Goal: Task Accomplishment & Management: Manage account settings

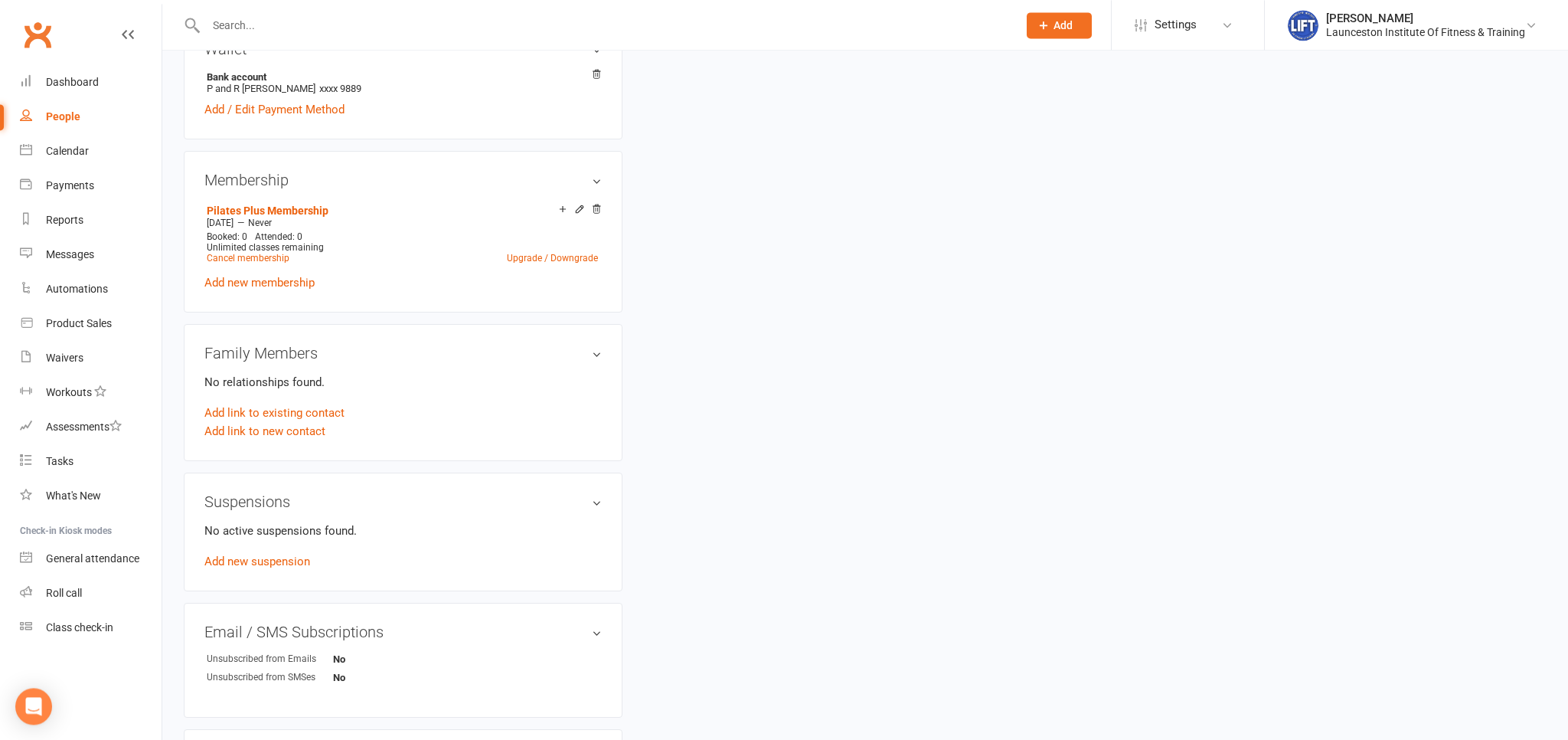
scroll to position [557, 0]
click at [222, 14] on div at bounding box center [595, 24] width 823 height 49
click at [226, 16] on input "text" at bounding box center [604, 25] width 806 height 21
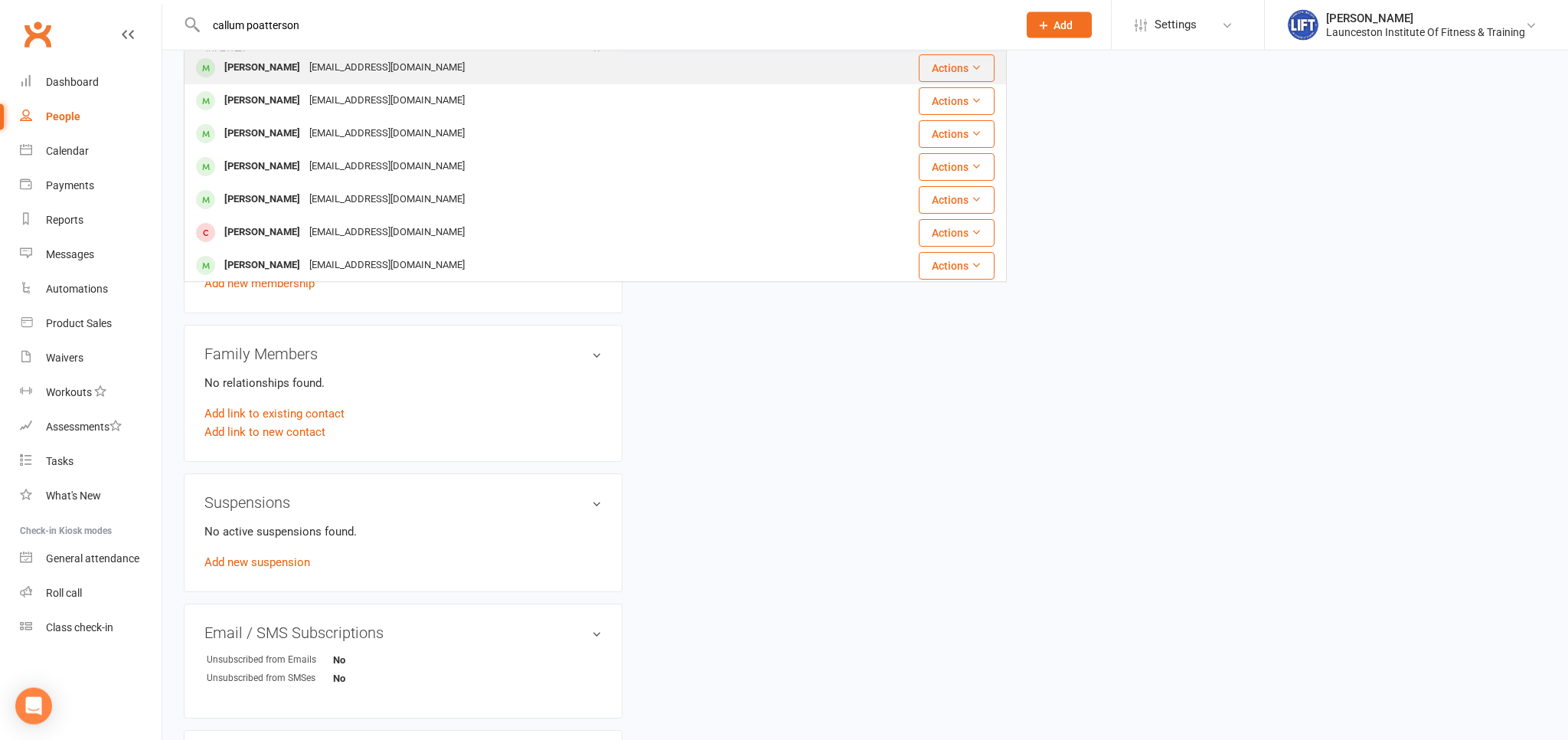
type input "callum poatterson"
click at [268, 66] on div "[PERSON_NAME]" at bounding box center [262, 68] width 85 height 22
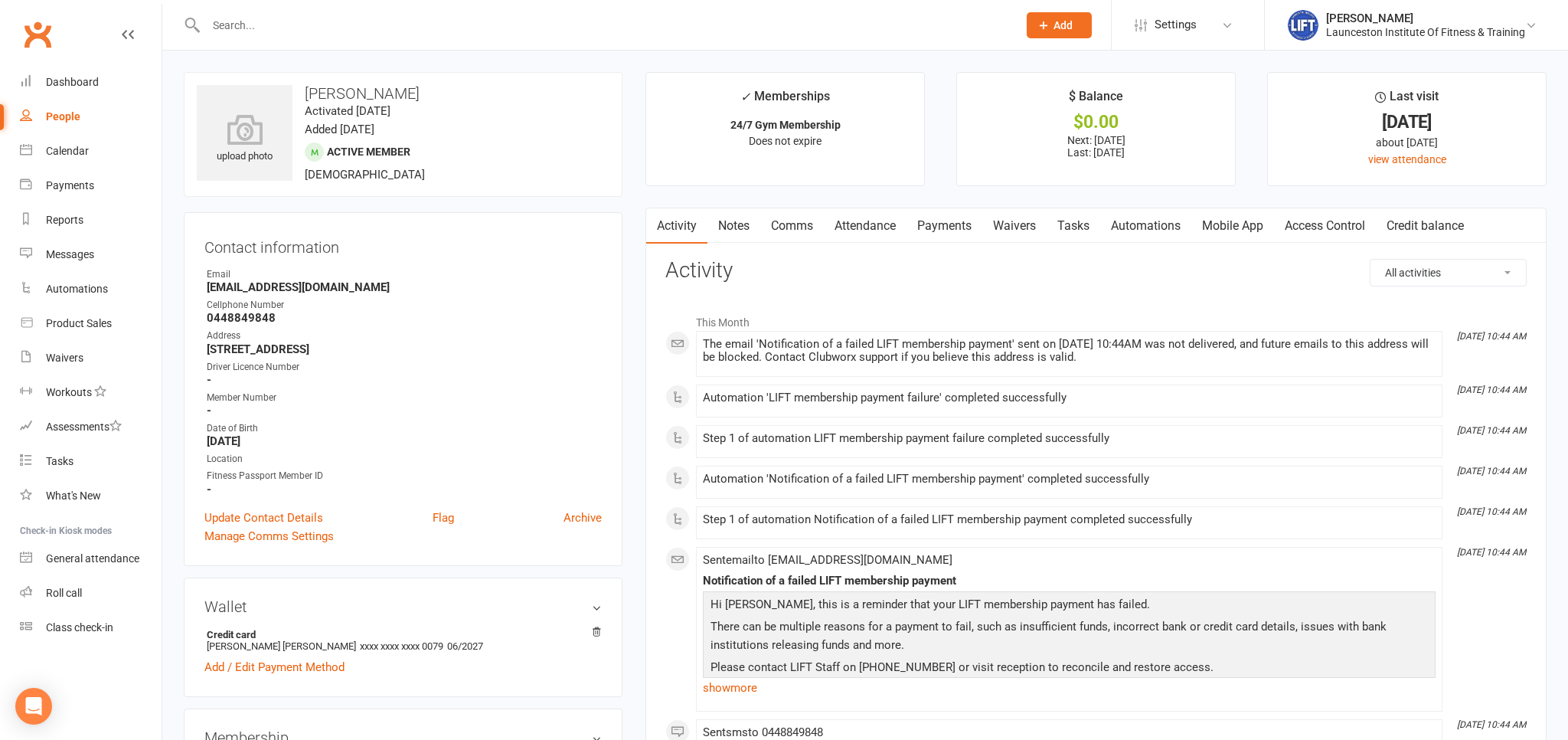
click at [943, 227] on link "Payments" at bounding box center [945, 225] width 76 height 35
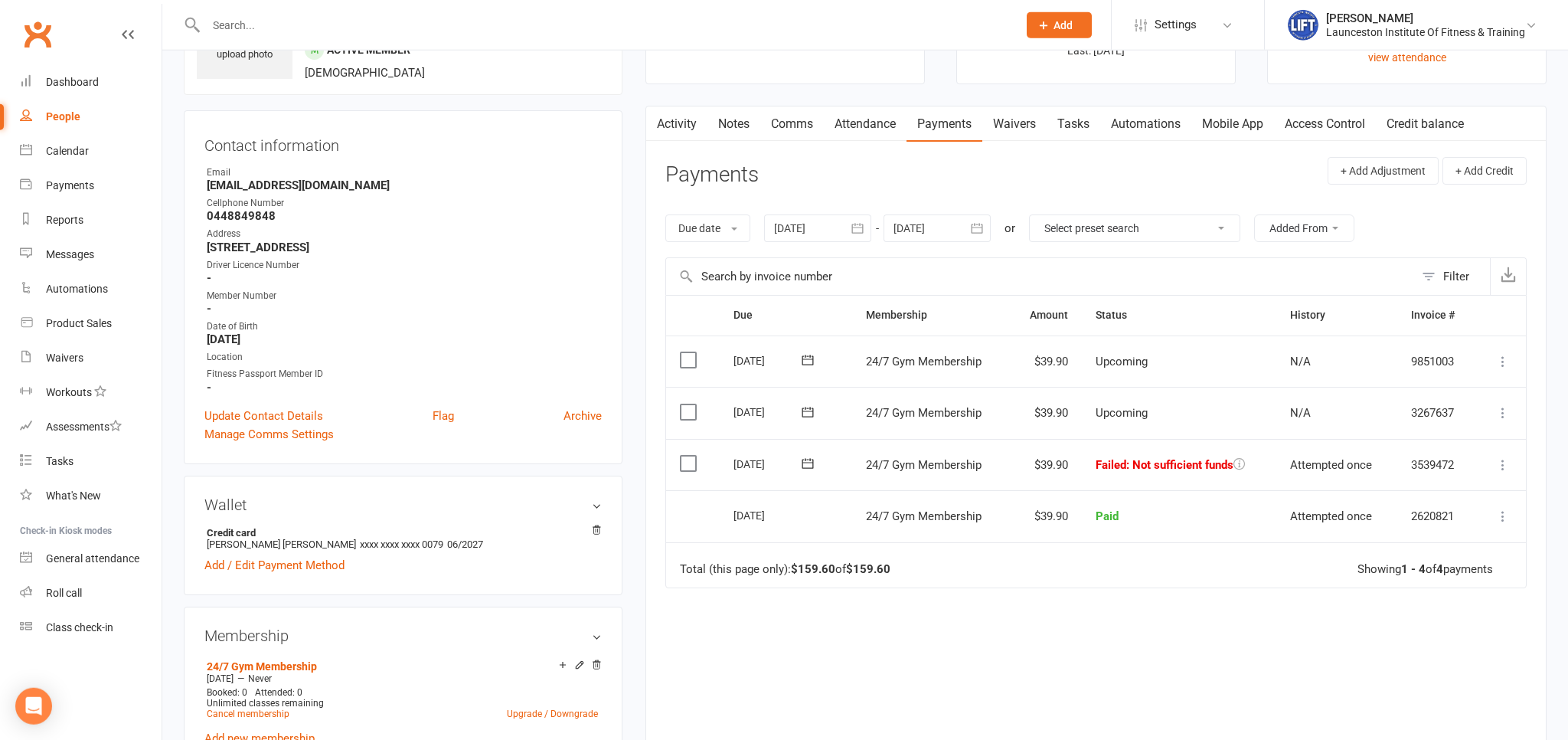
scroll to position [162, 0]
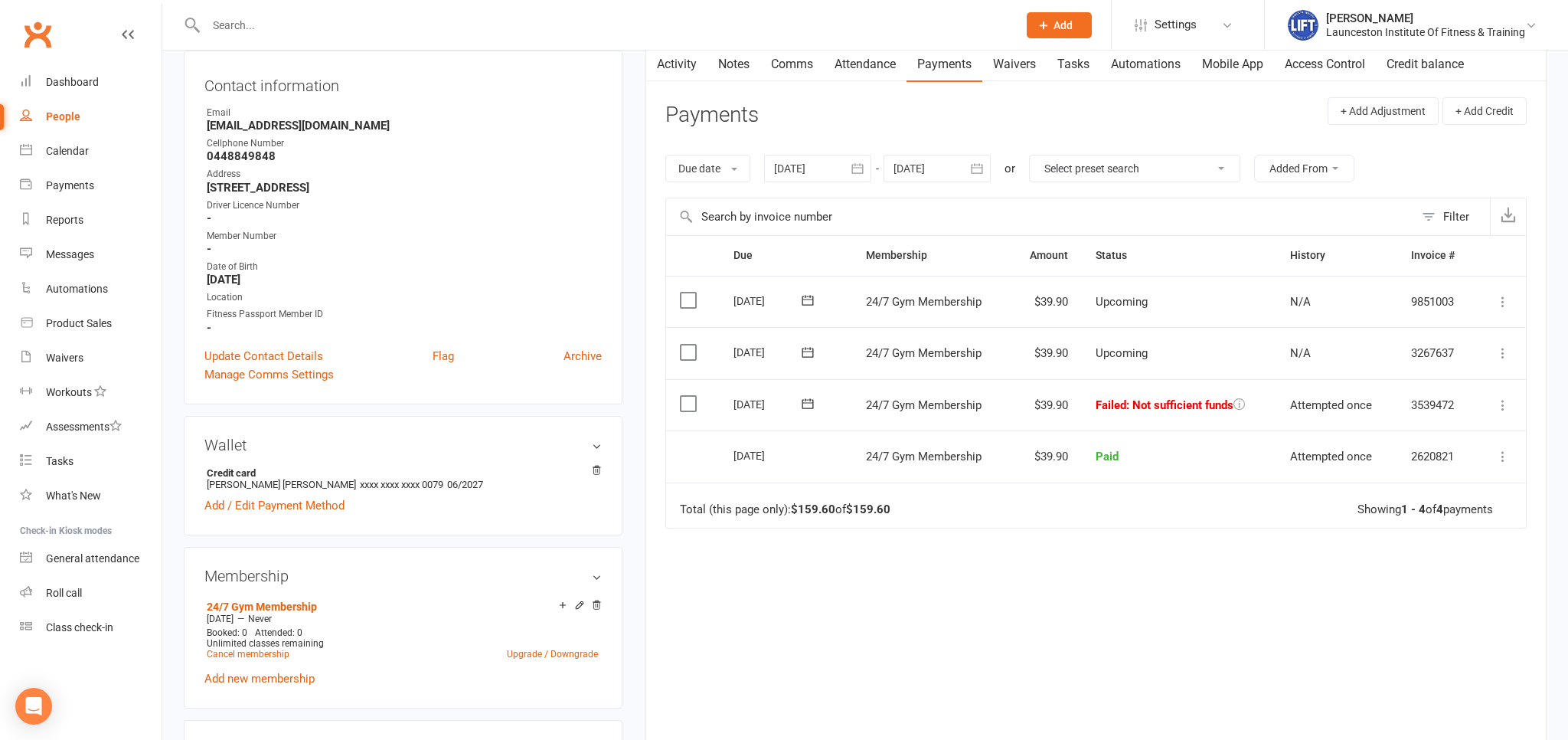
click at [1499, 401] on icon at bounding box center [1504, 405] width 16 height 16
click at [1401, 555] on link "Retry now" at bounding box center [1435, 557] width 152 height 31
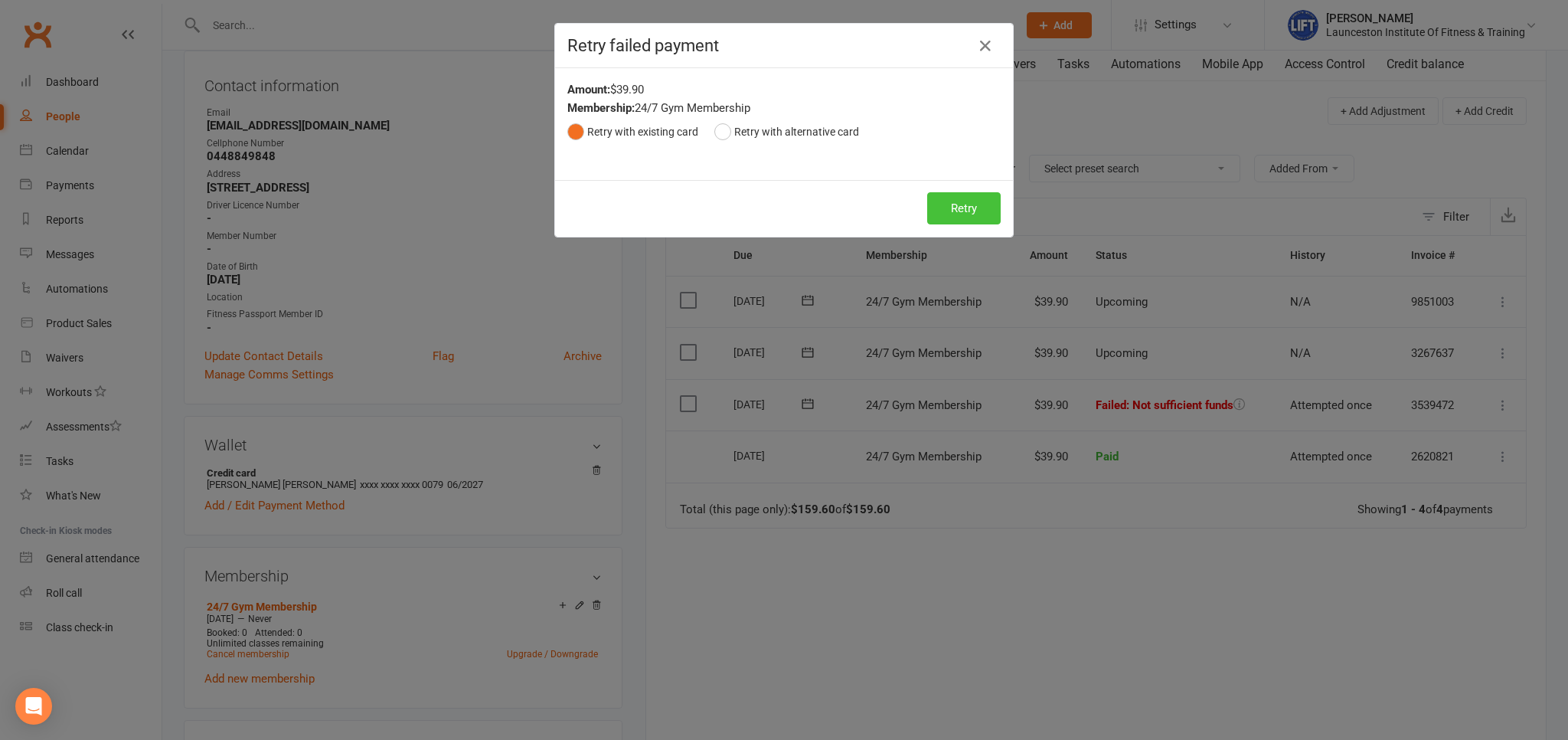
click at [951, 211] on button "Retry" at bounding box center [964, 208] width 74 height 32
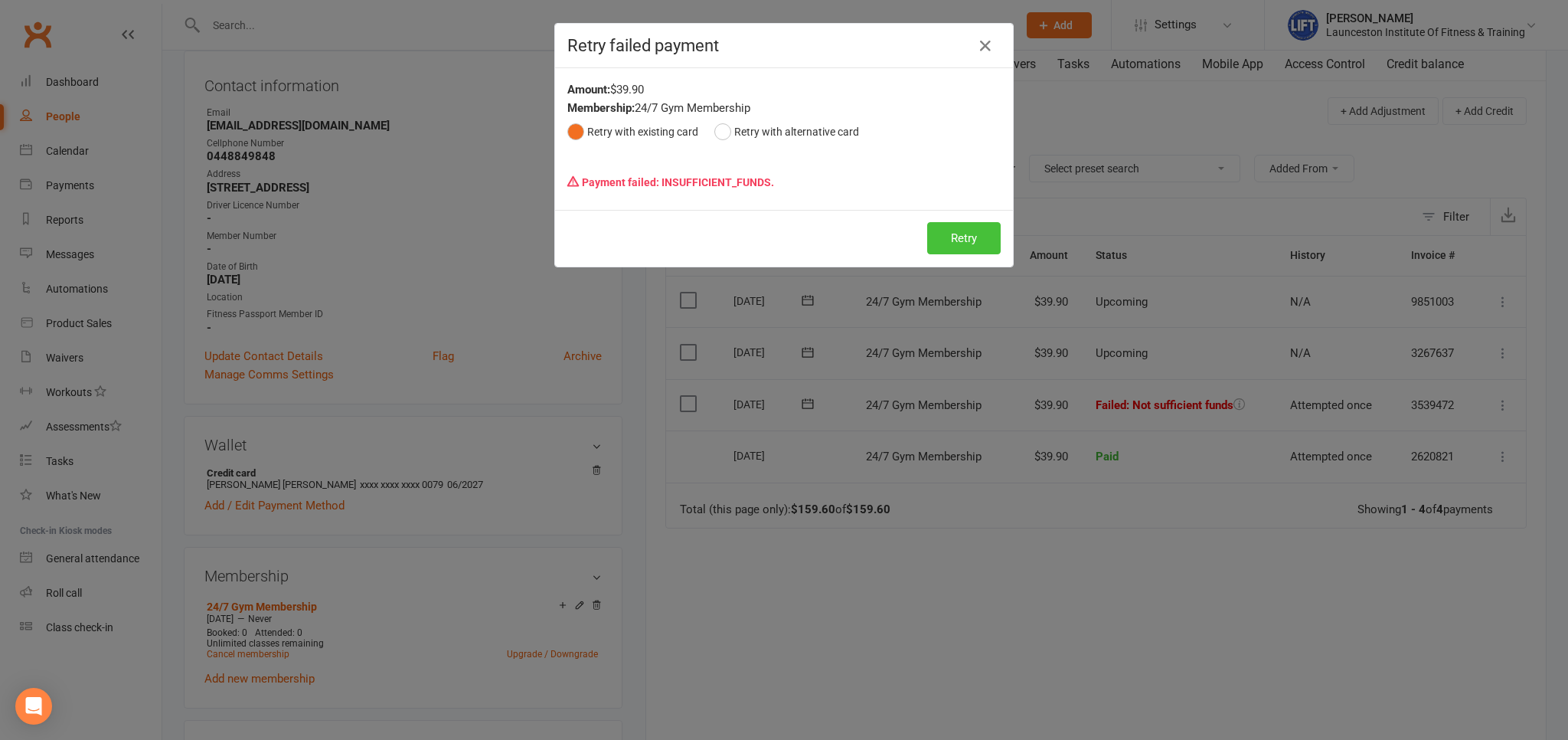
click at [973, 244] on button "Retry" at bounding box center [964, 238] width 74 height 32
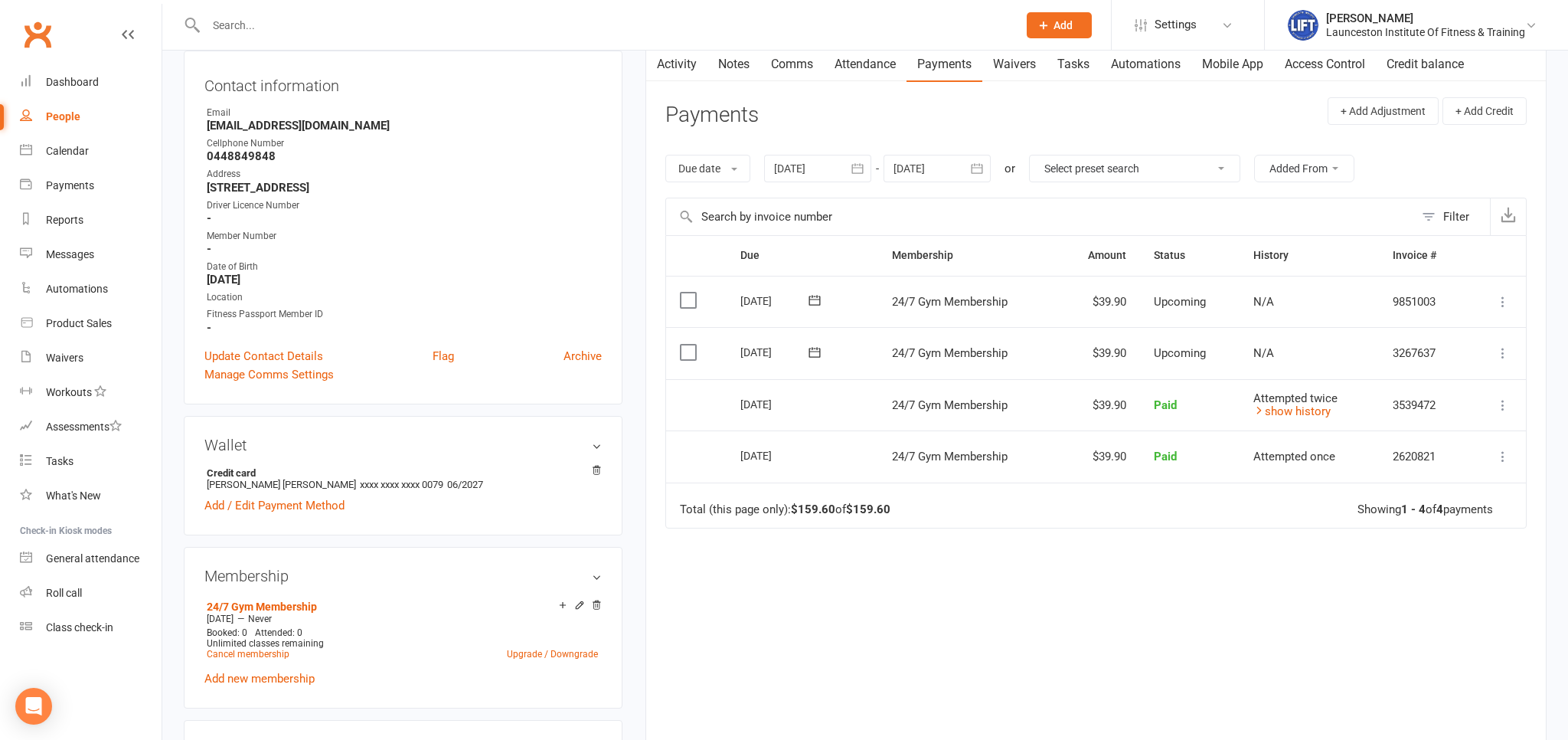
click at [334, 20] on input "text" at bounding box center [604, 25] width 806 height 21
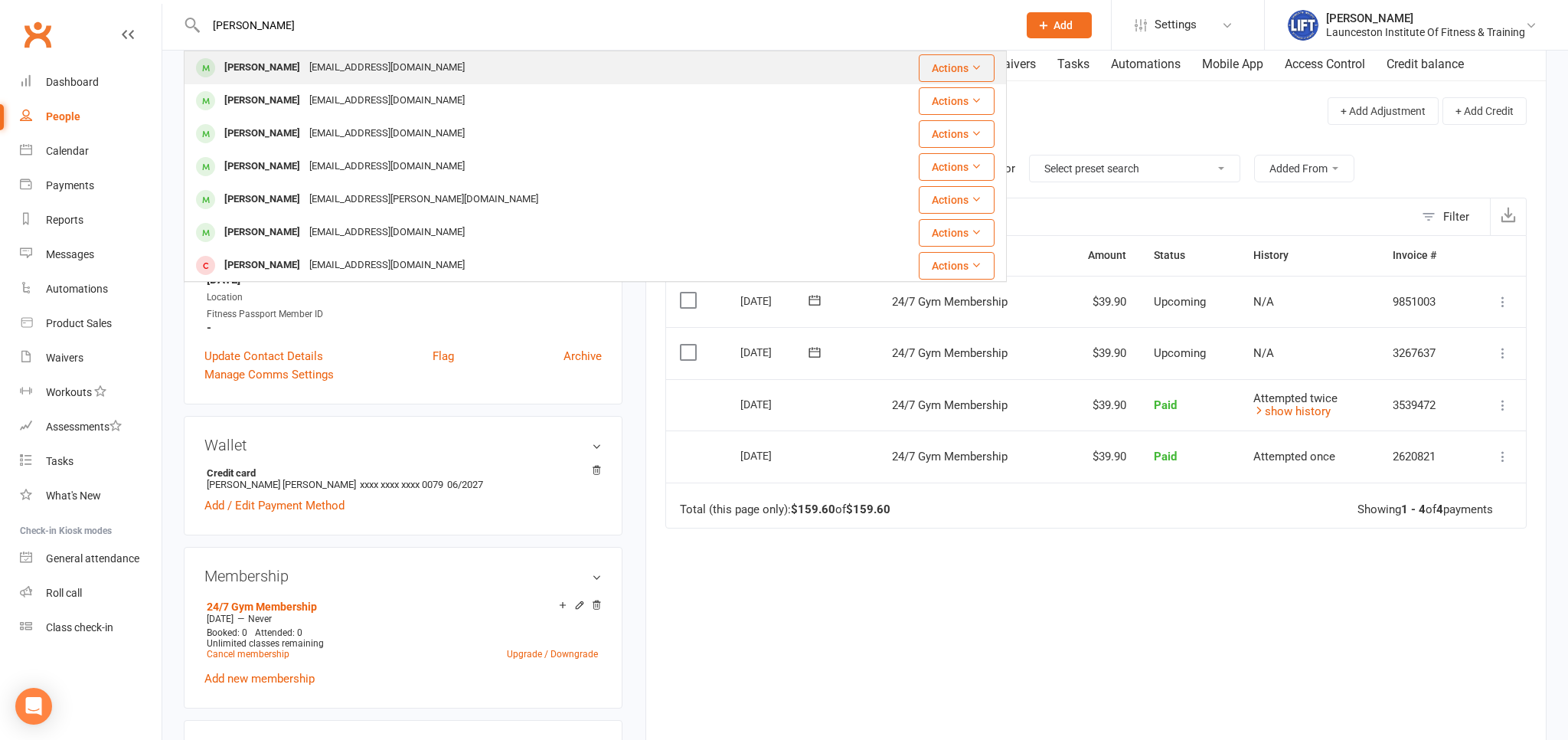
type input "[PERSON_NAME]"
click at [320, 64] on div "[EMAIL_ADDRESS][DOMAIN_NAME]" at bounding box center [387, 68] width 165 height 22
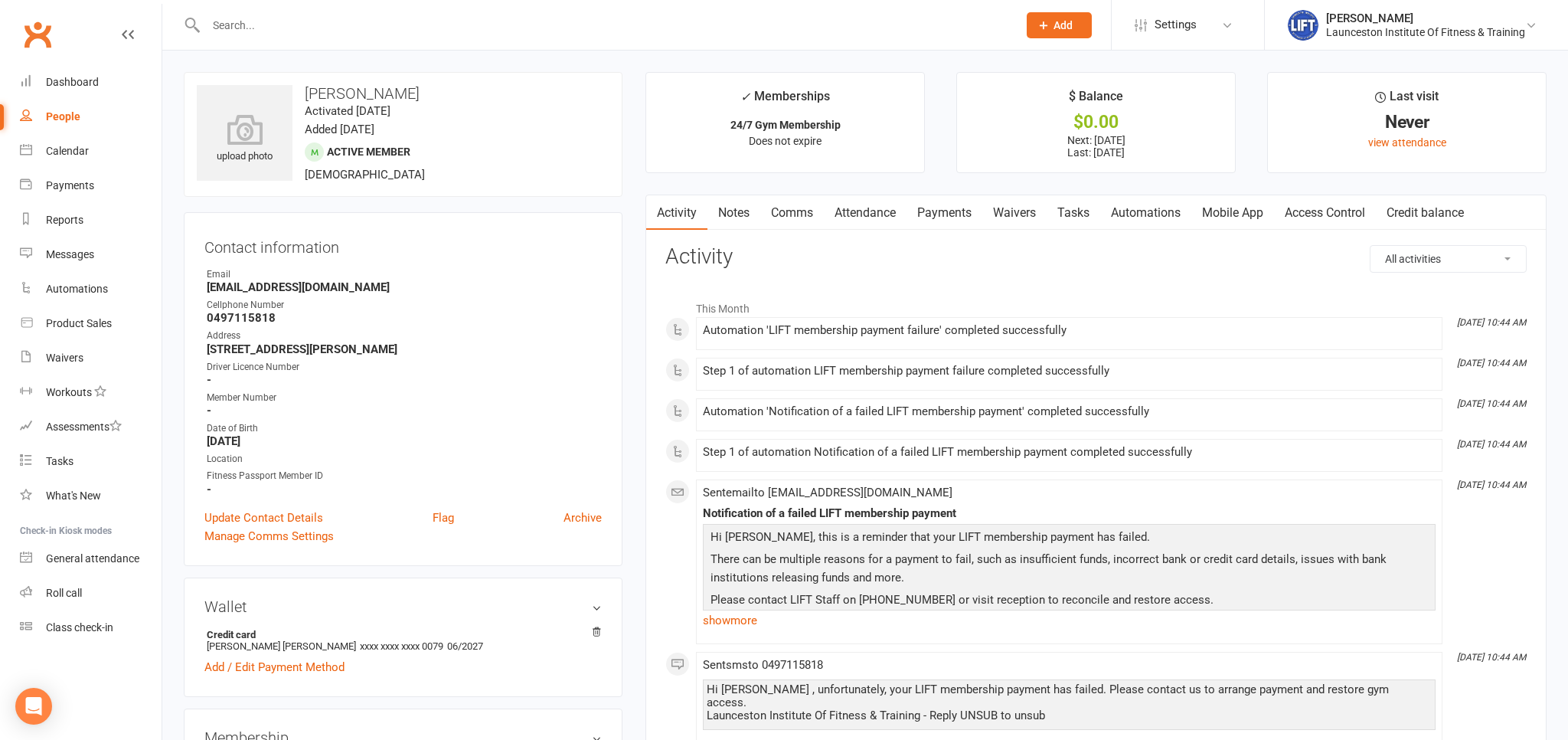
click at [953, 205] on link "Payments" at bounding box center [945, 213] width 76 height 35
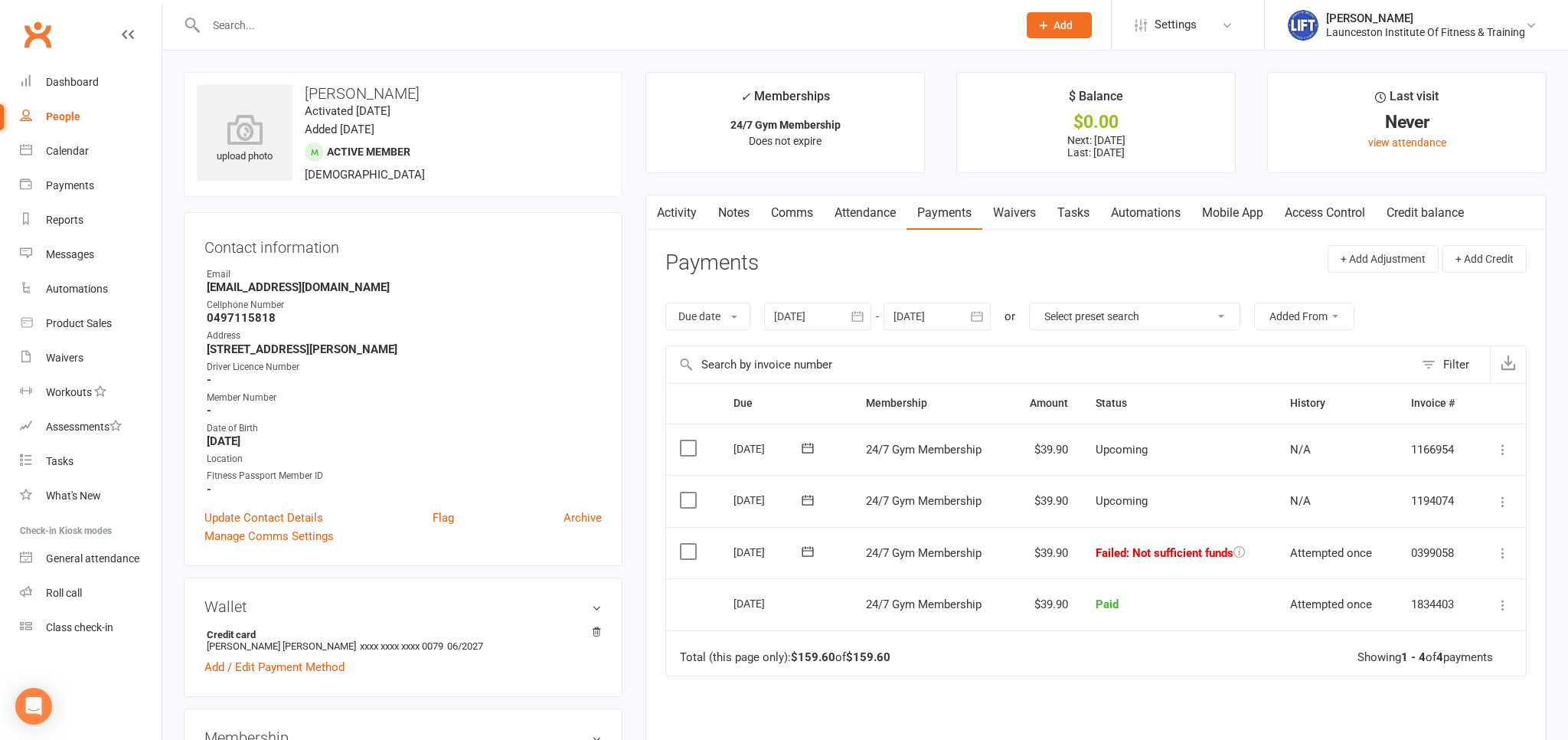
click at [1503, 548] on icon at bounding box center [1504, 553] width 16 height 16
drag, startPoint x: 1405, startPoint y: 704, endPoint x: 1171, endPoint y: 509, distance: 304.6
click at [1405, 704] on link "Retry now" at bounding box center [1435, 705] width 152 height 31
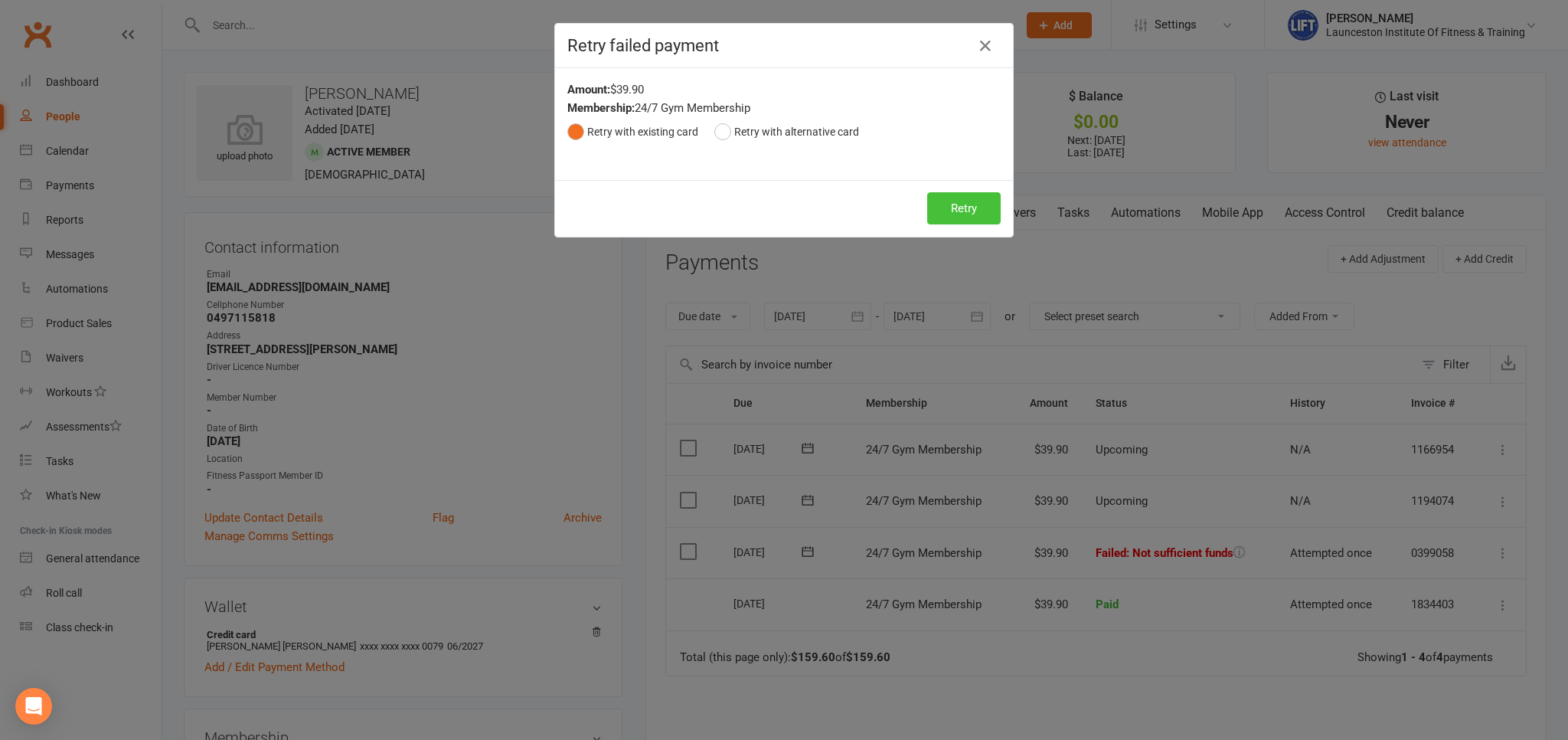
click at [973, 215] on button "Retry" at bounding box center [964, 208] width 74 height 32
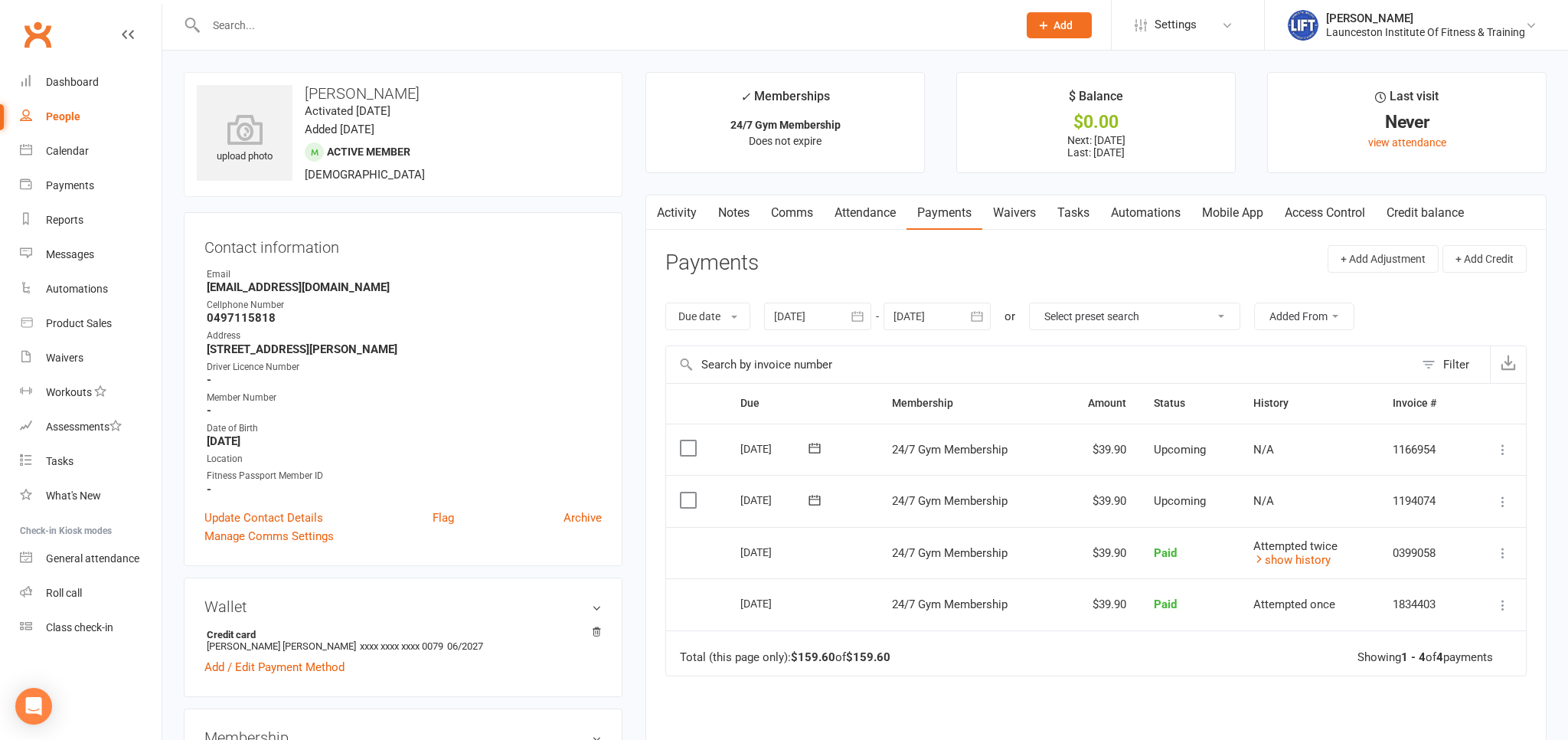
click at [265, 27] on input "text" at bounding box center [604, 25] width 806 height 21
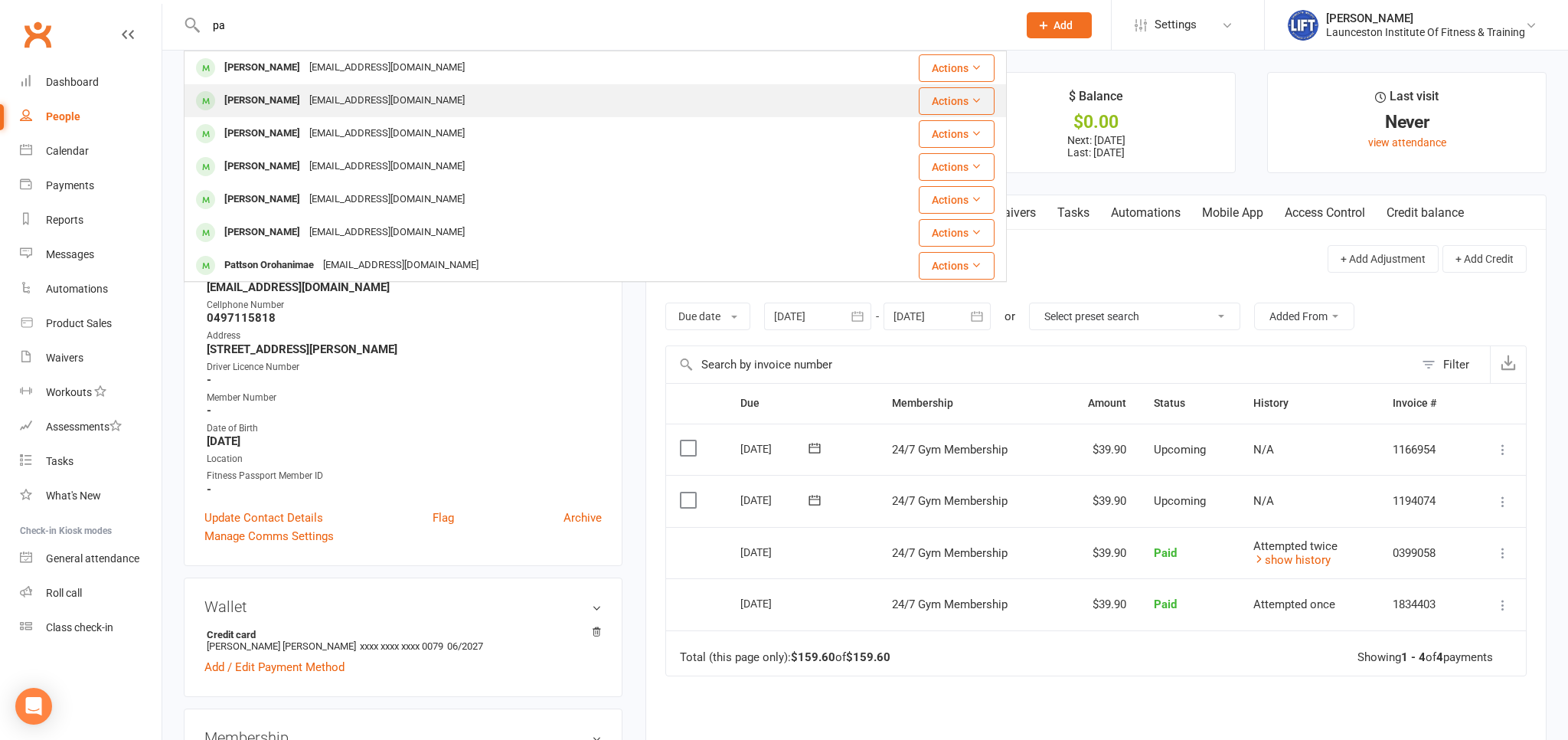
type input "p"
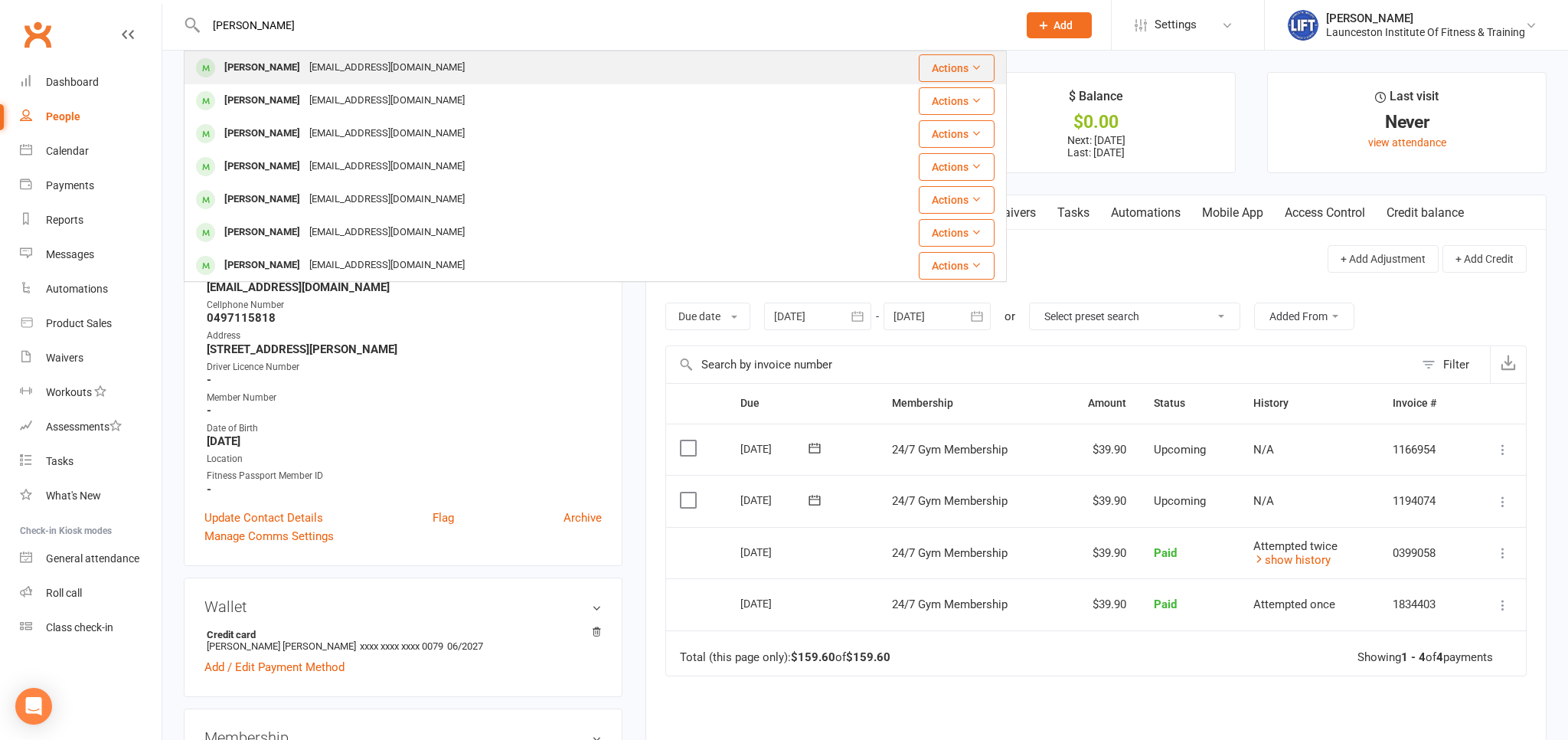
type input "[PERSON_NAME]"
click at [312, 70] on div "[EMAIL_ADDRESS][DOMAIN_NAME]" at bounding box center [387, 68] width 165 height 22
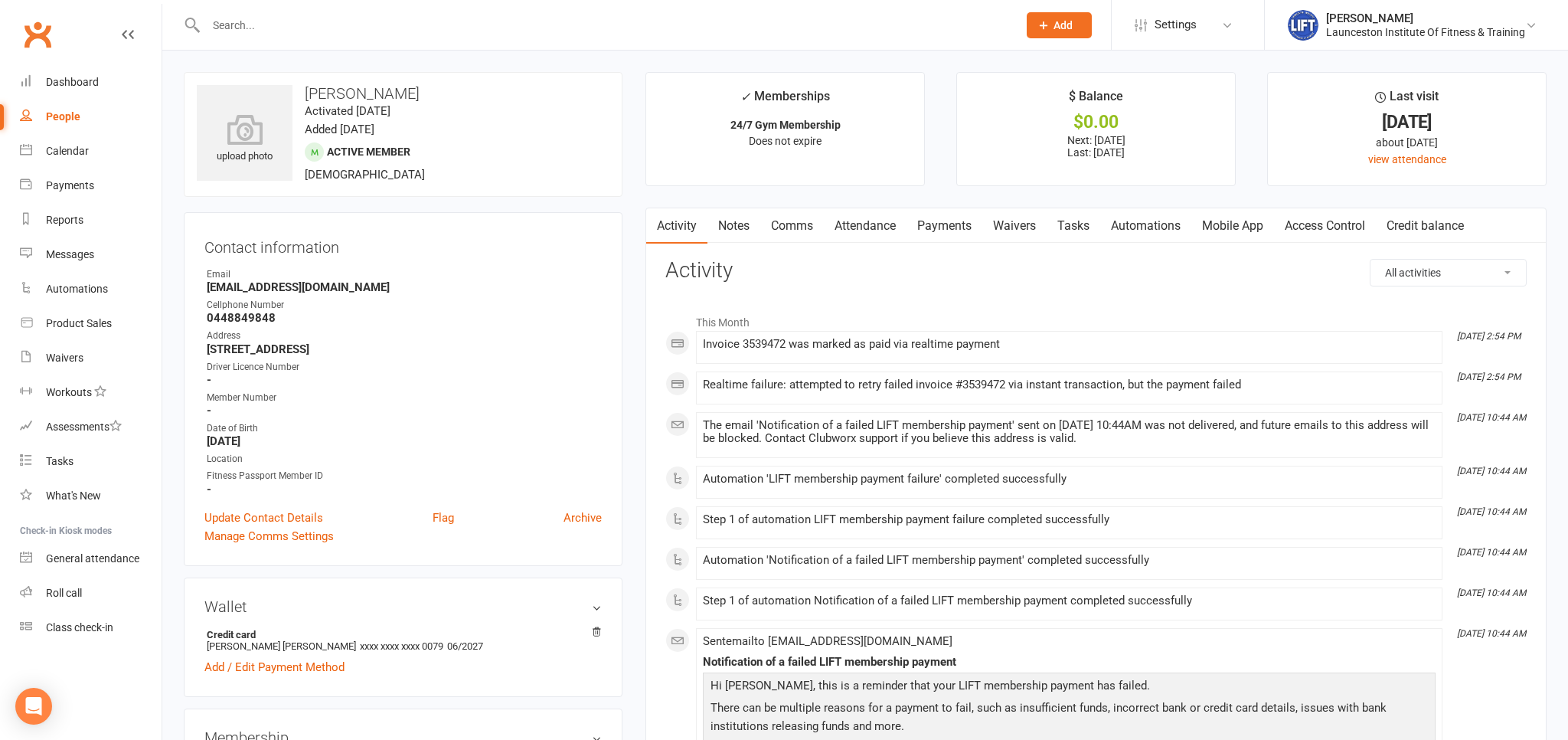
click at [949, 225] on link "Payments" at bounding box center [945, 225] width 76 height 35
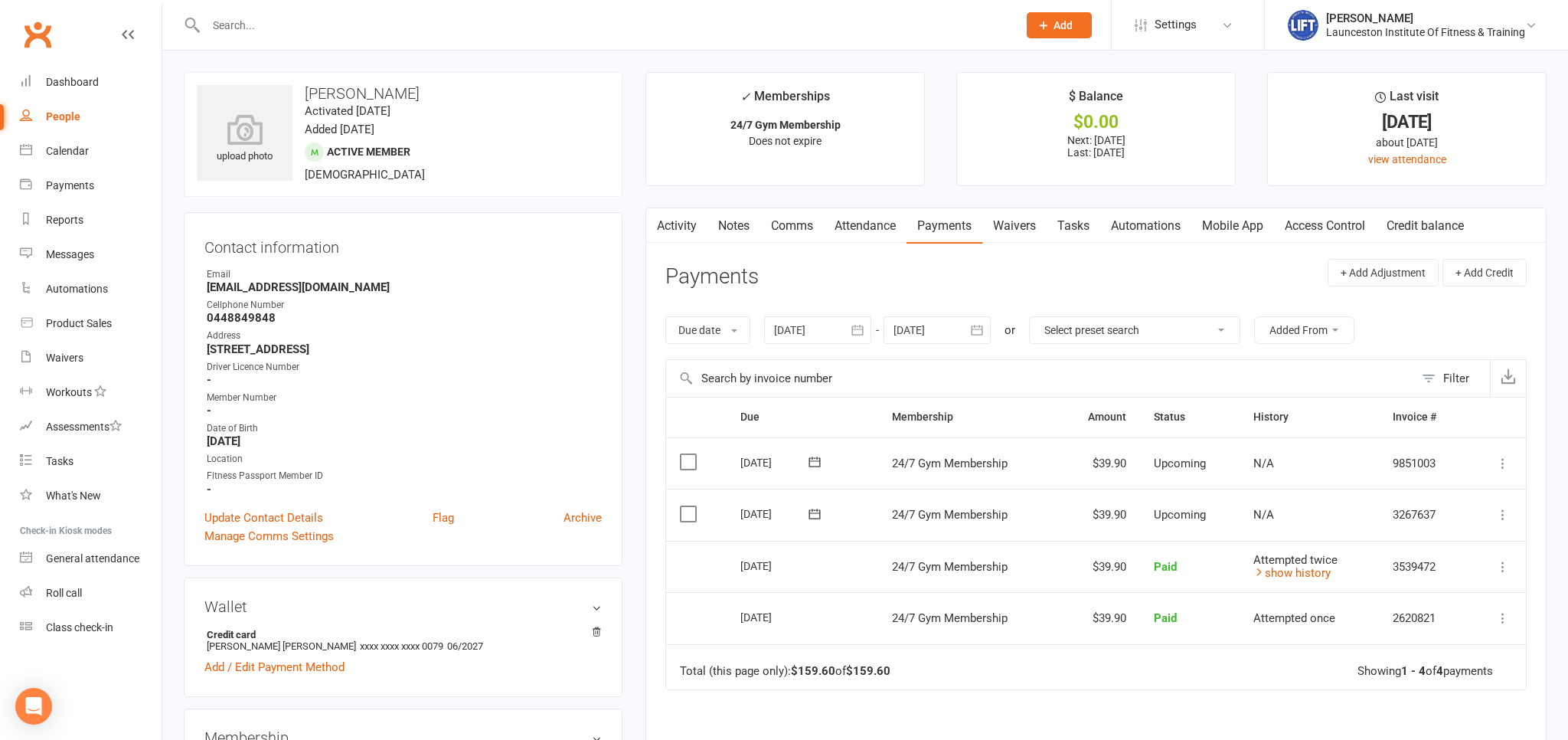
click at [225, 30] on input "text" at bounding box center [604, 25] width 806 height 21
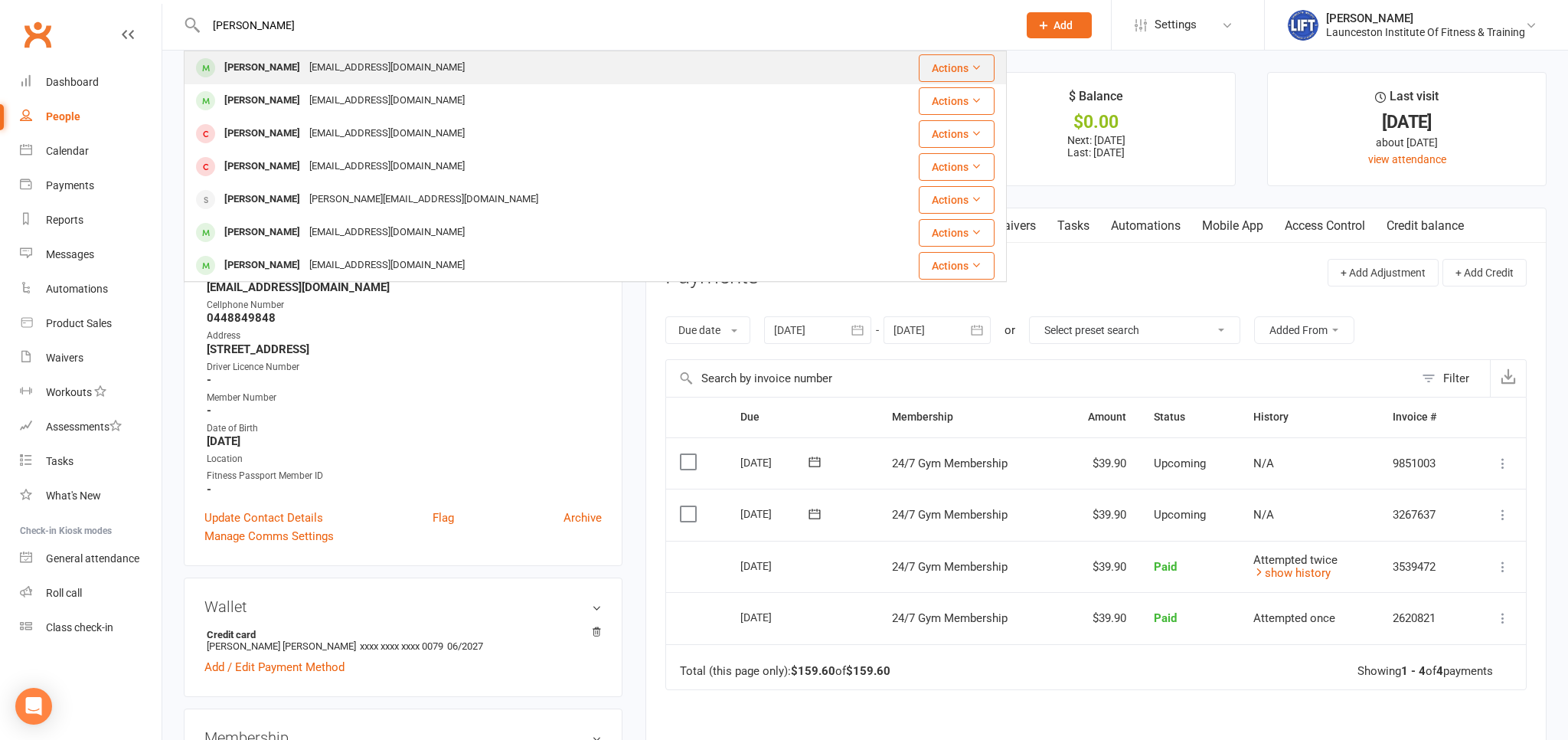
type input "[PERSON_NAME]"
click at [224, 78] on div "[PERSON_NAME]" at bounding box center [262, 68] width 85 height 22
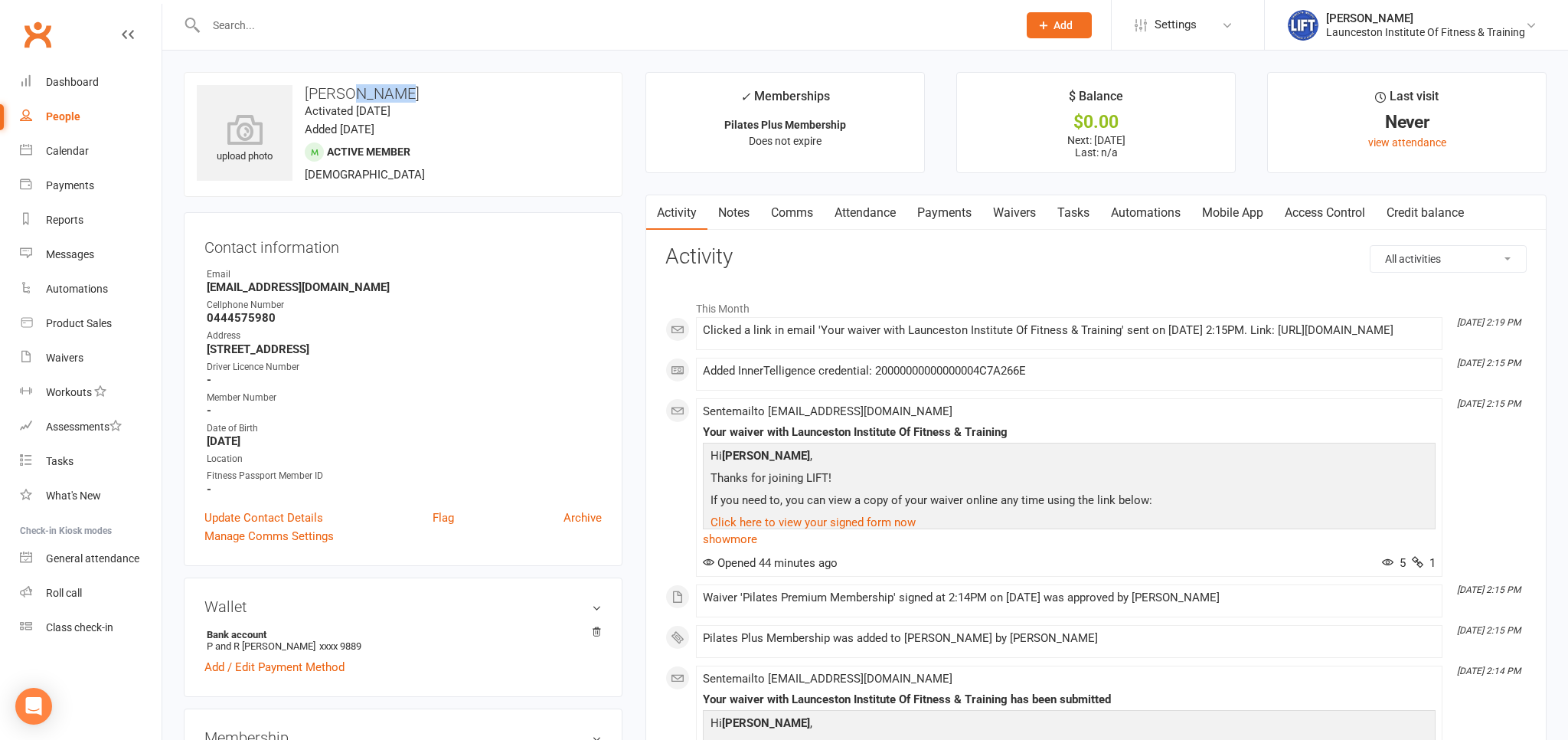
drag, startPoint x: 401, startPoint y: 97, endPoint x: 346, endPoint y: 90, distance: 55.4
click at [346, 90] on h3 "[PERSON_NAME]" at bounding box center [404, 93] width 413 height 16
click at [421, 87] on h3 "[PERSON_NAME]" at bounding box center [404, 93] width 413 height 16
click at [60, 356] on div "Waivers" at bounding box center [65, 358] width 38 height 13
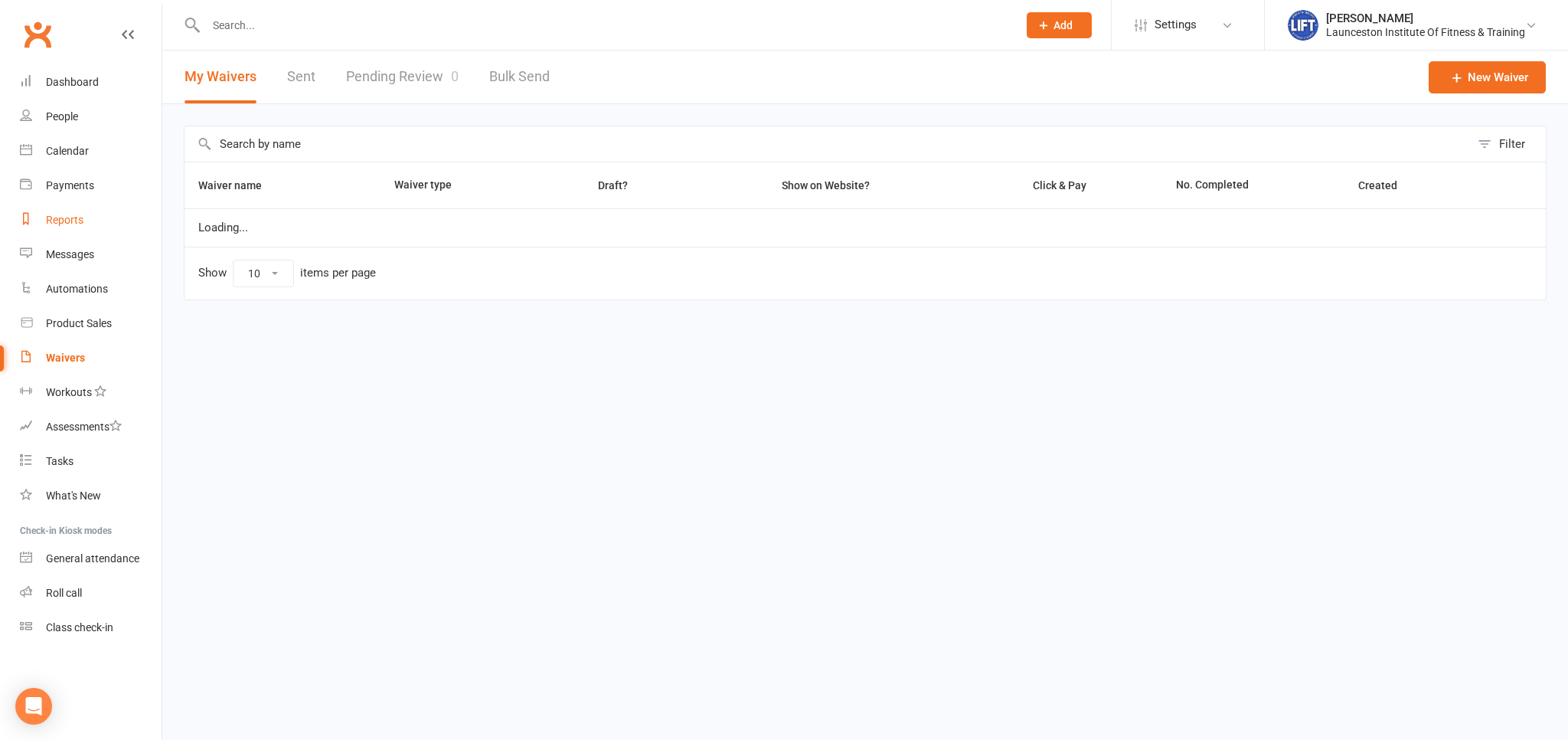
select select "100"
click at [410, 77] on link "Pending Review 0" at bounding box center [402, 76] width 112 height 53
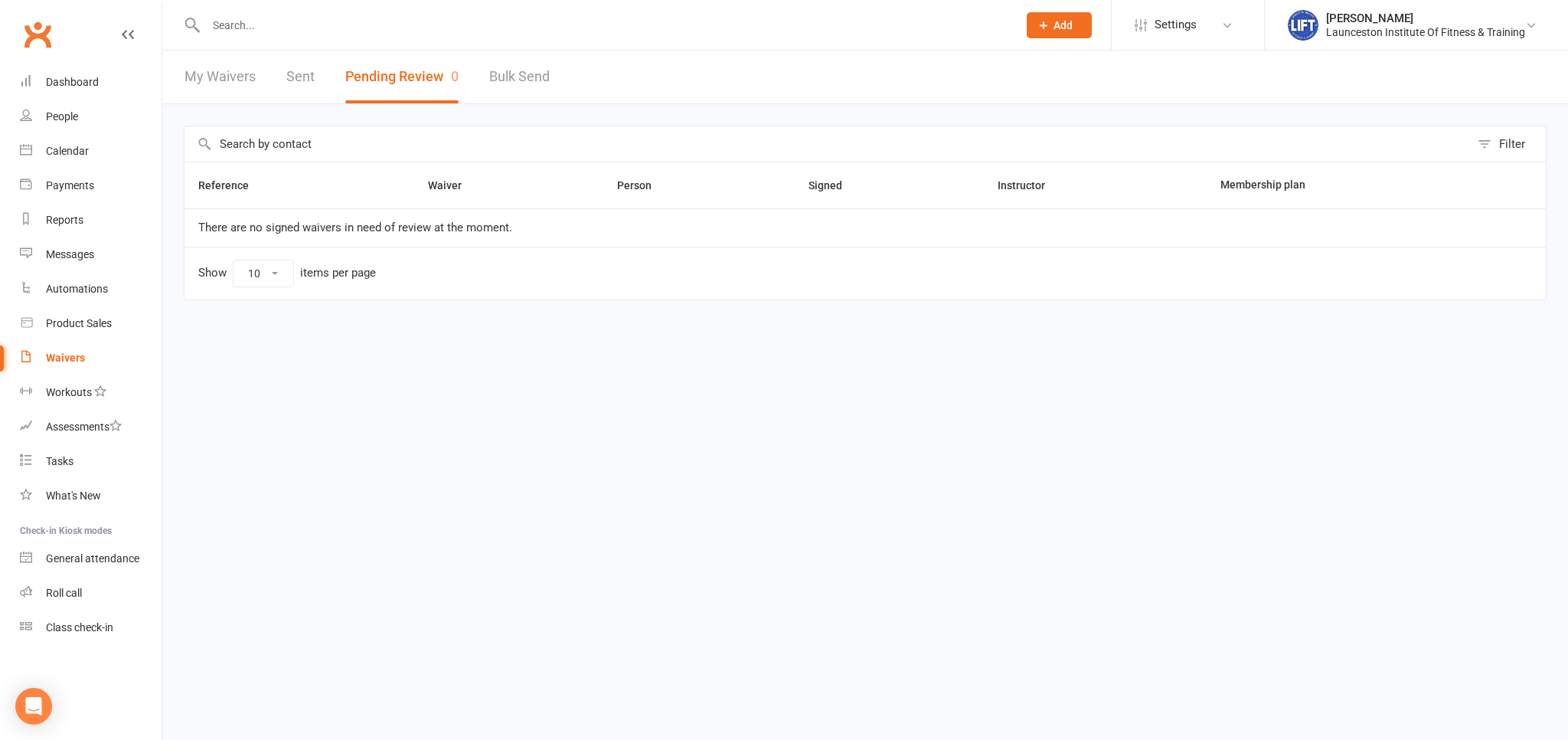
click at [523, 72] on link "Bulk Send" at bounding box center [519, 76] width 60 height 53
select select "active_members"
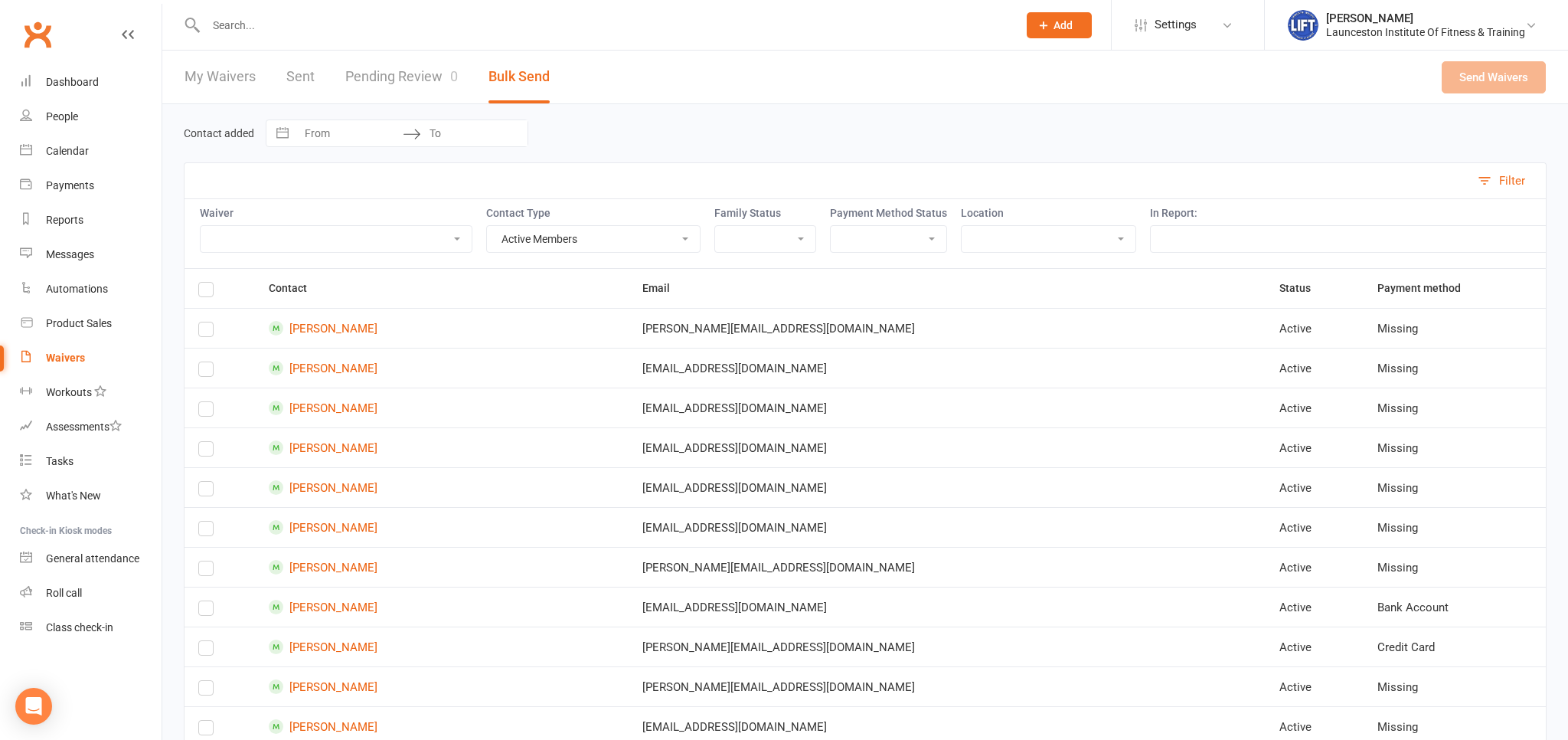
click at [385, 69] on link "Pending Review 0" at bounding box center [401, 76] width 112 height 53
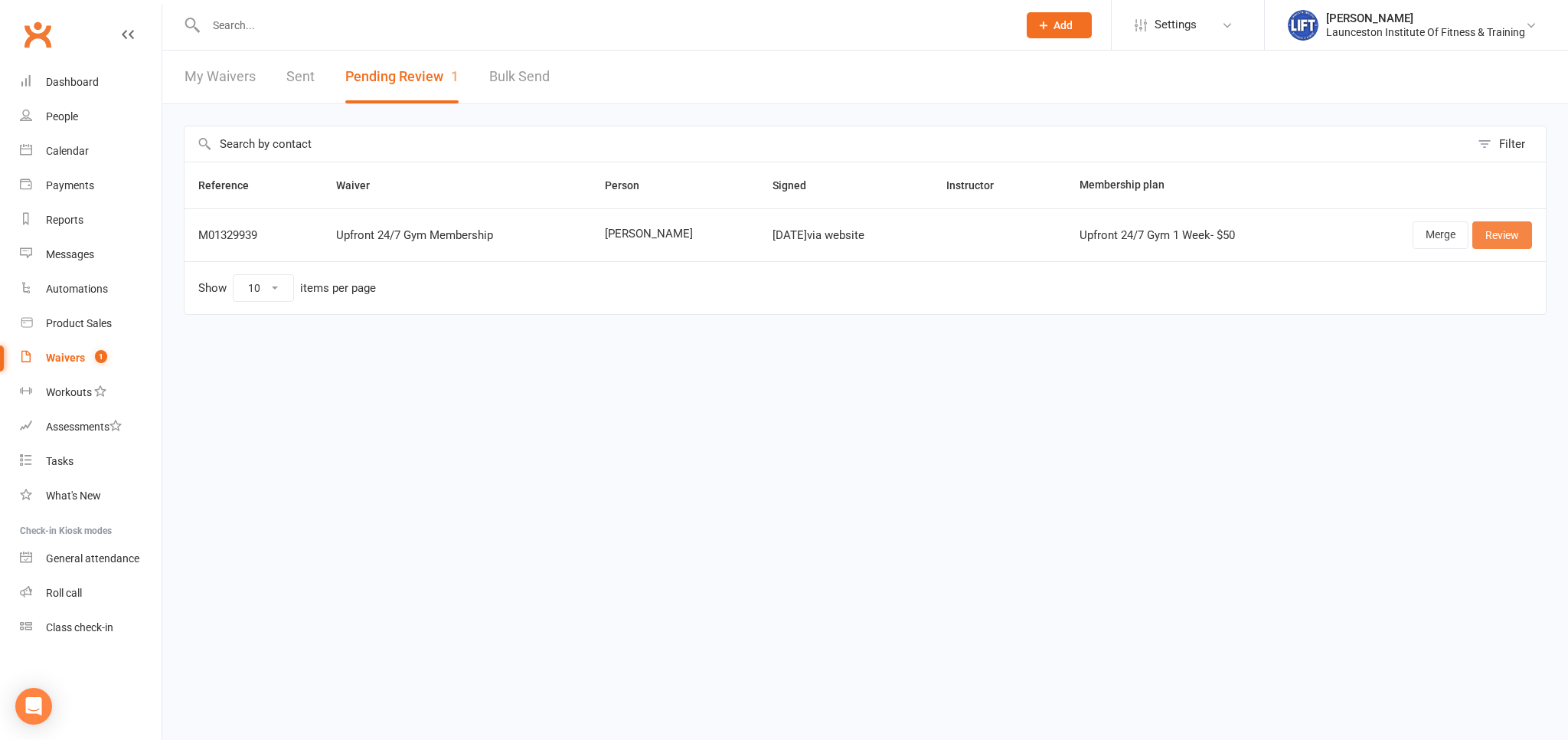
click at [1523, 234] on link "Review" at bounding box center [1502, 235] width 60 height 27
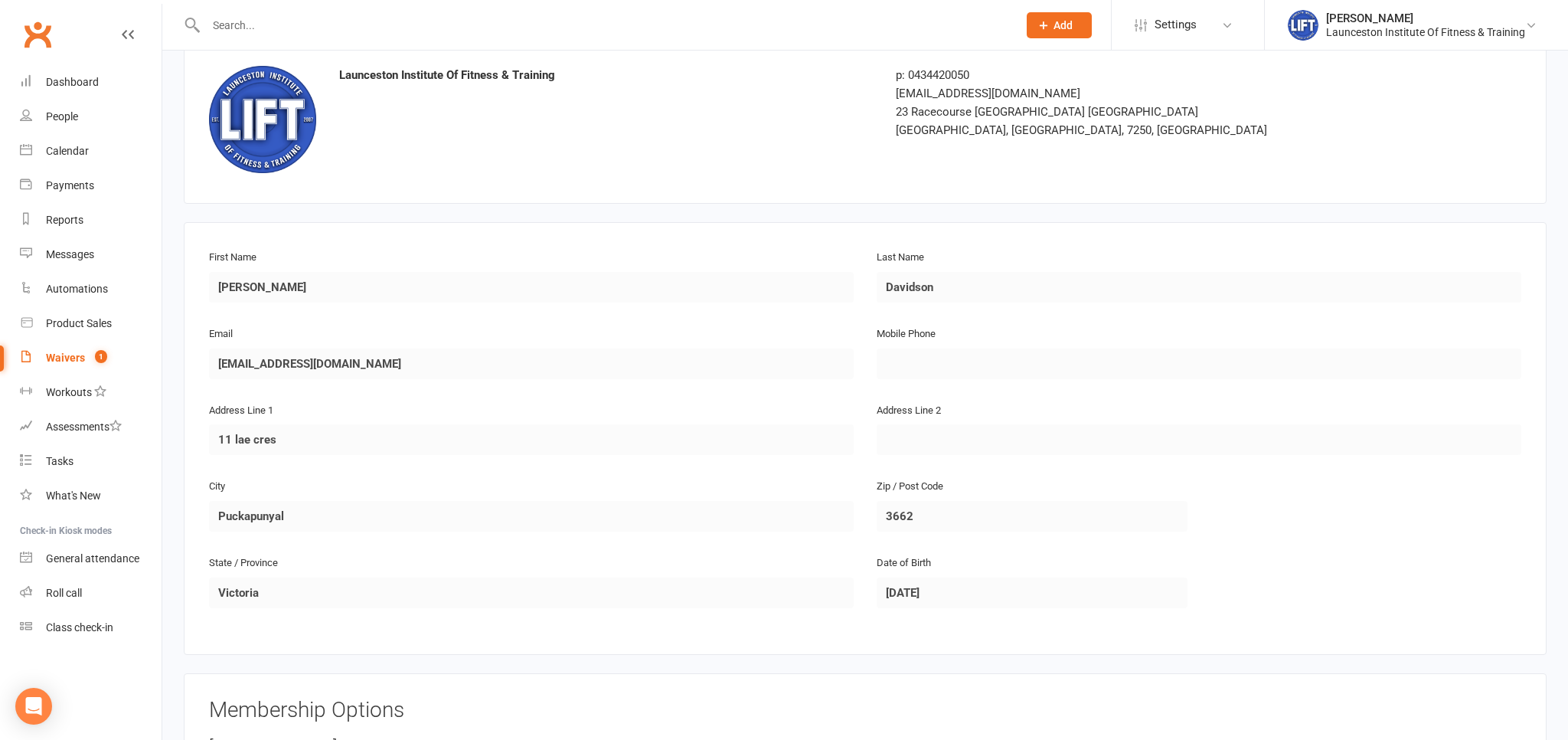
scroll to position [580, 0]
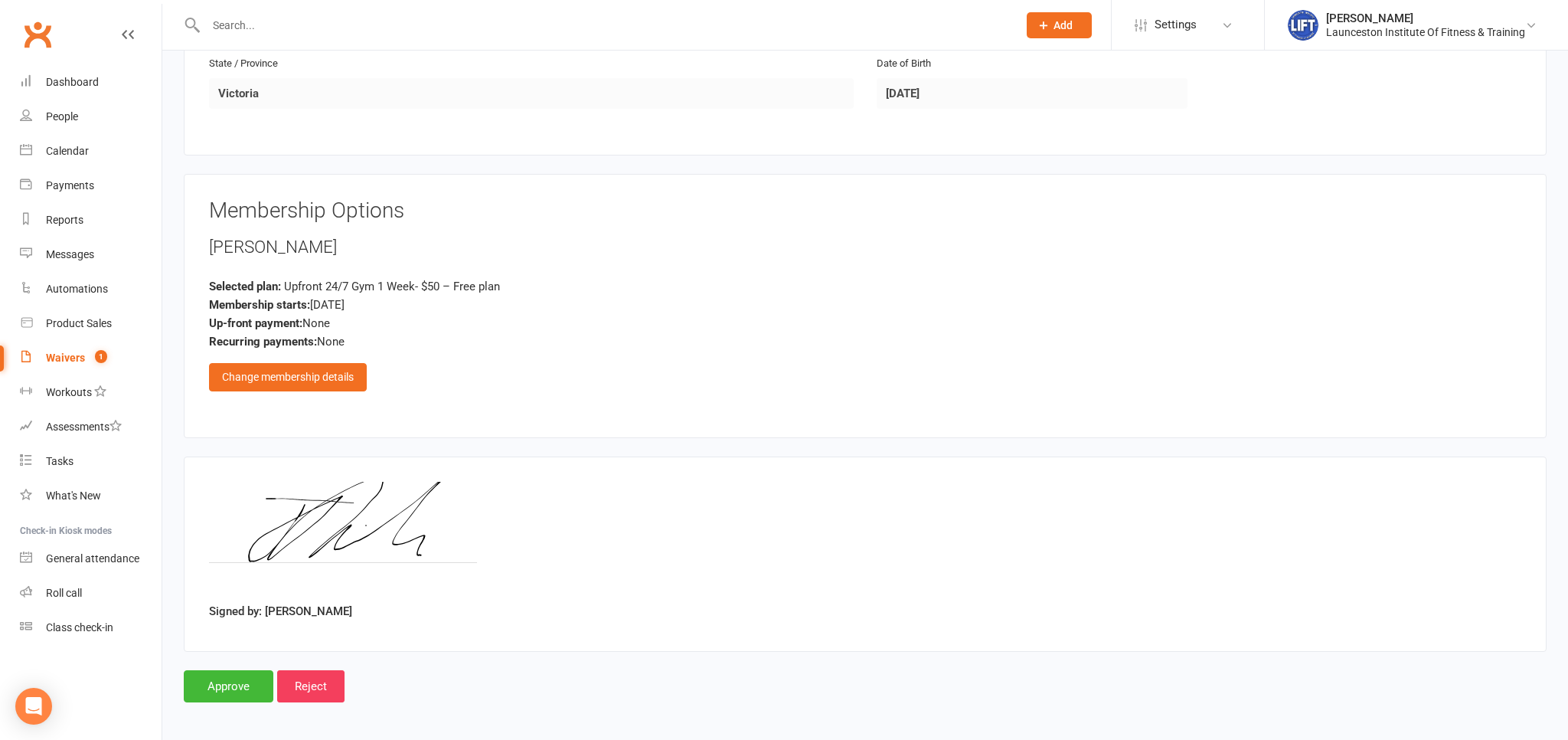
click at [250, 654] on main "Launceston Institute Of Fitness & Training p: 0434420050 [EMAIL_ADDRESS][DOMAIN…" at bounding box center [865, 122] width 1363 height 1161
drag, startPoint x: 250, startPoint y: 666, endPoint x: 252, endPoint y: 603, distance: 63.0
click at [250, 670] on input "Approve" at bounding box center [228, 686] width 90 height 32
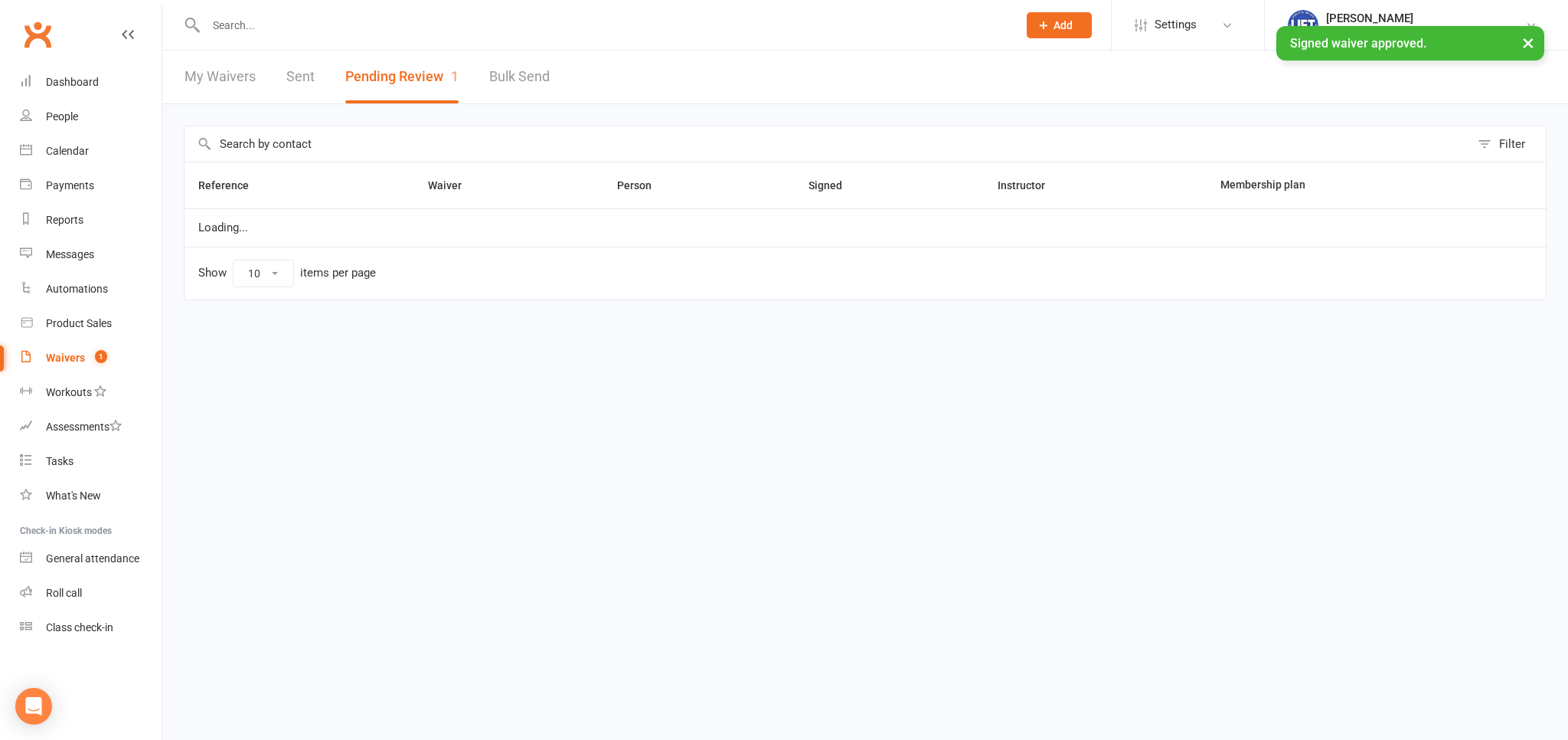
click at [382, 24] on input "text" at bounding box center [604, 25] width 806 height 21
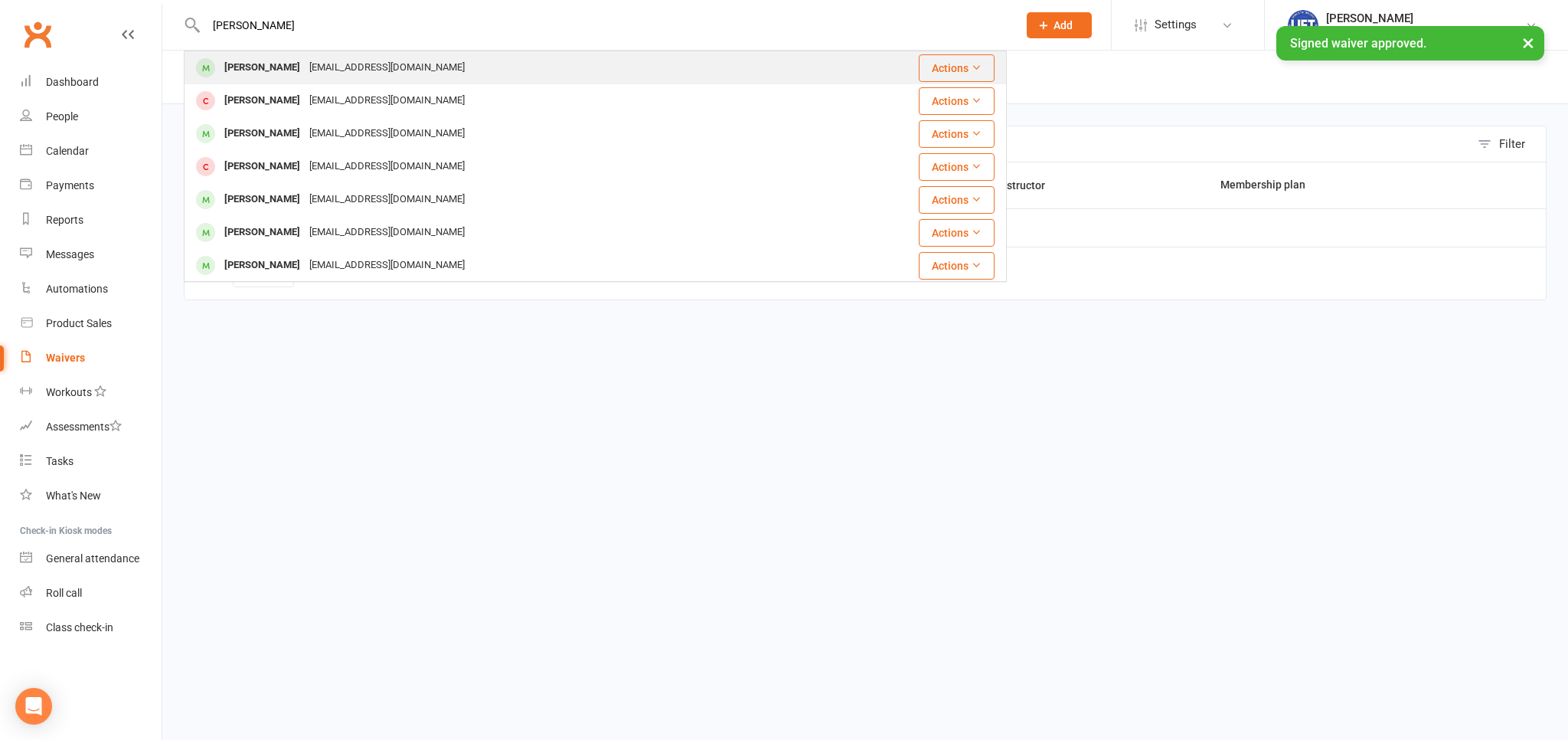
type input "[PERSON_NAME]"
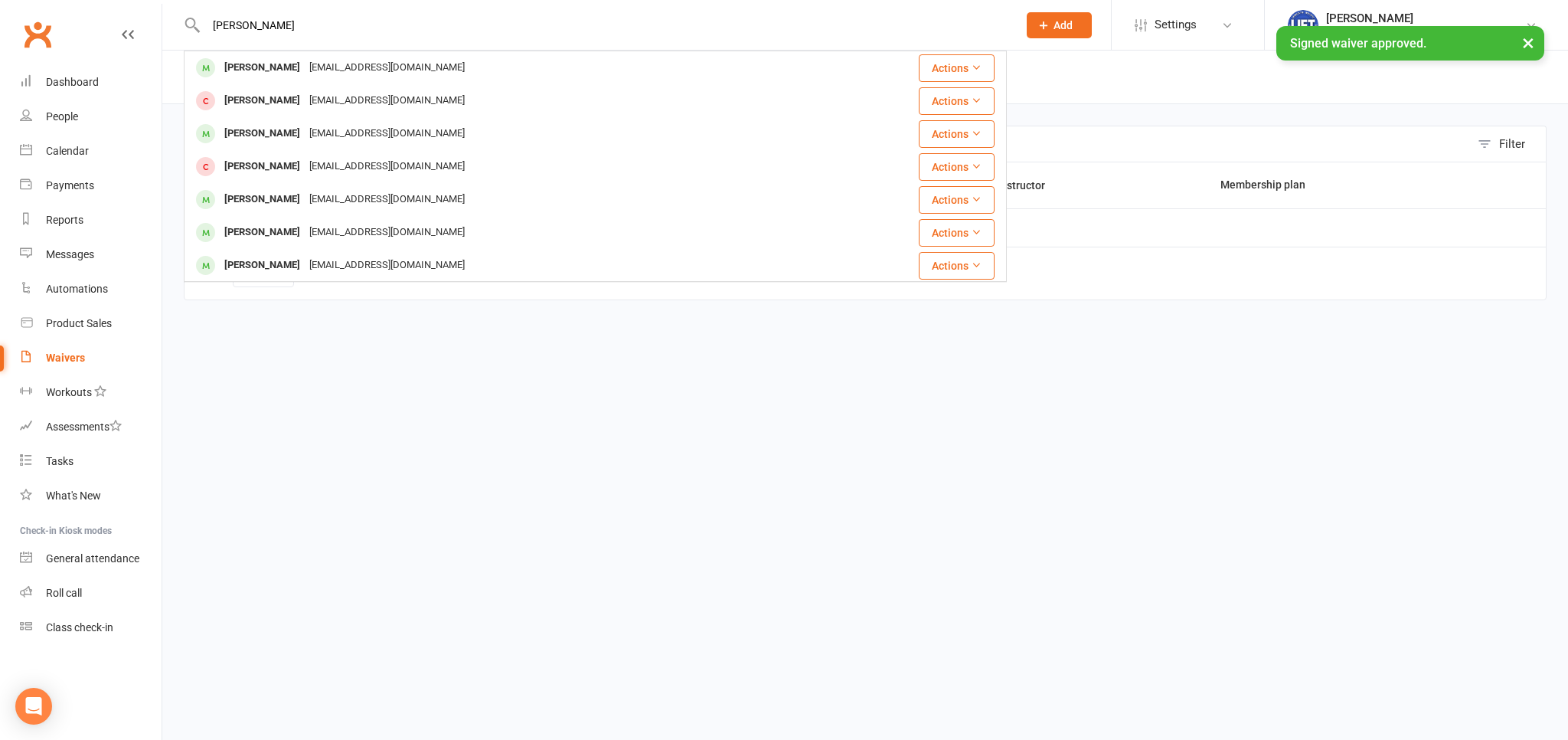
click at [237, 82] on div "[PERSON_NAME] [EMAIL_ADDRESS][DOMAIN_NAME]" at bounding box center [527, 68] width 683 height 31
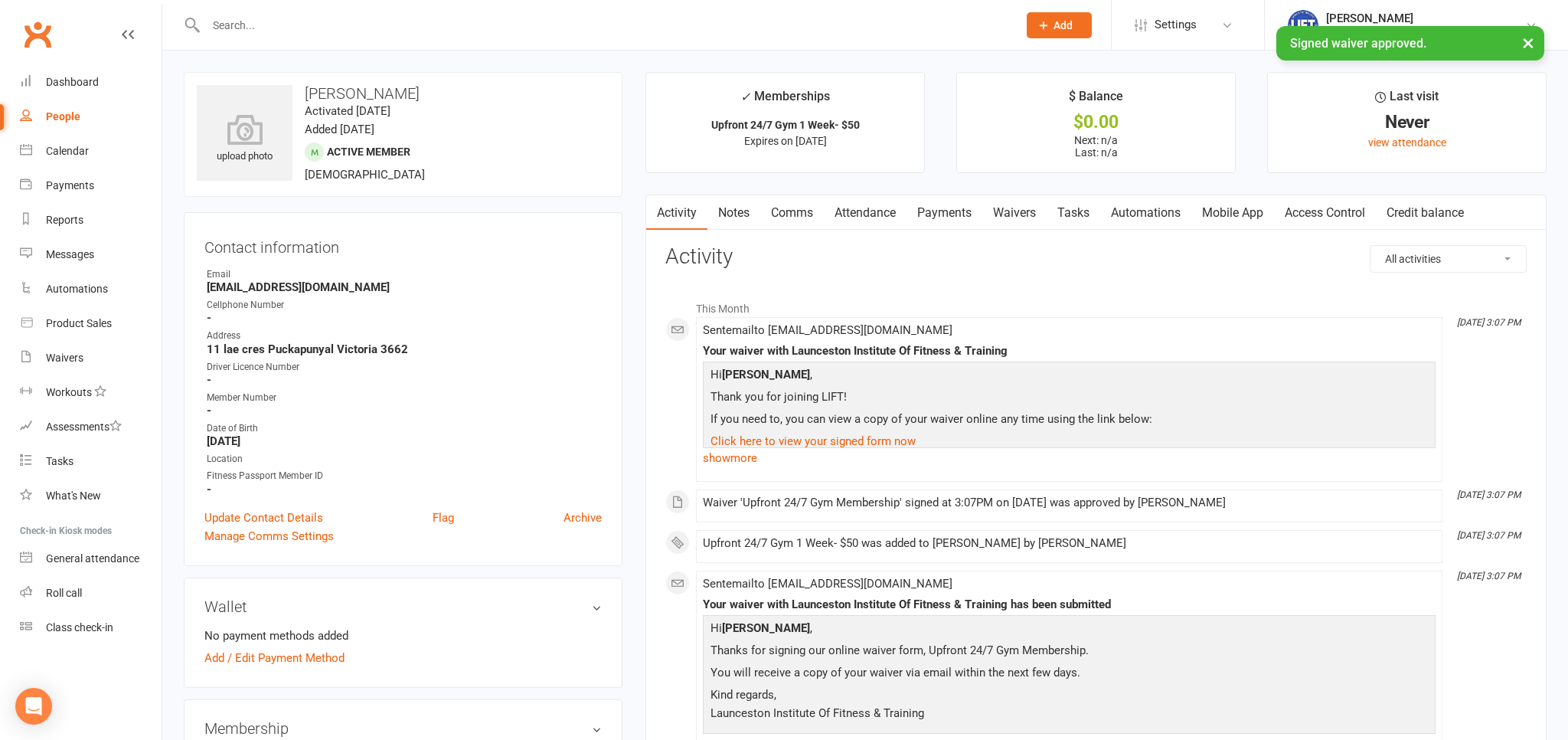
click at [1340, 203] on link "Access Control" at bounding box center [1325, 213] width 102 height 35
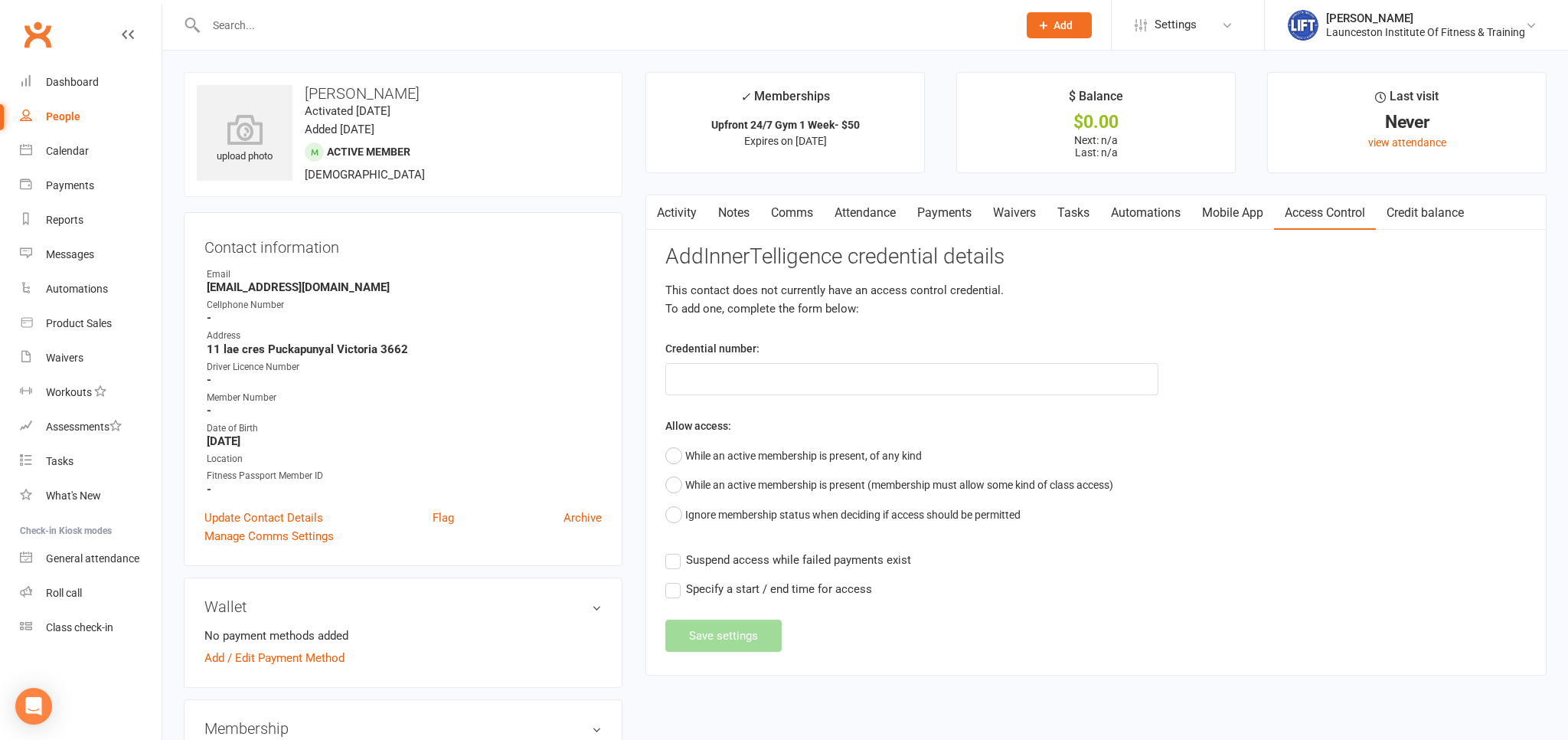
click at [798, 357] on div "Credential number:" at bounding box center [912, 367] width 516 height 56
click at [803, 369] on input "text" at bounding box center [912, 379] width 493 height 32
paste input "20000000000000004C716CBE"
type input "20000000000000004C716CBE"
click at [679, 449] on button "While an active membership is present, of any kind" at bounding box center [793, 456] width 257 height 29
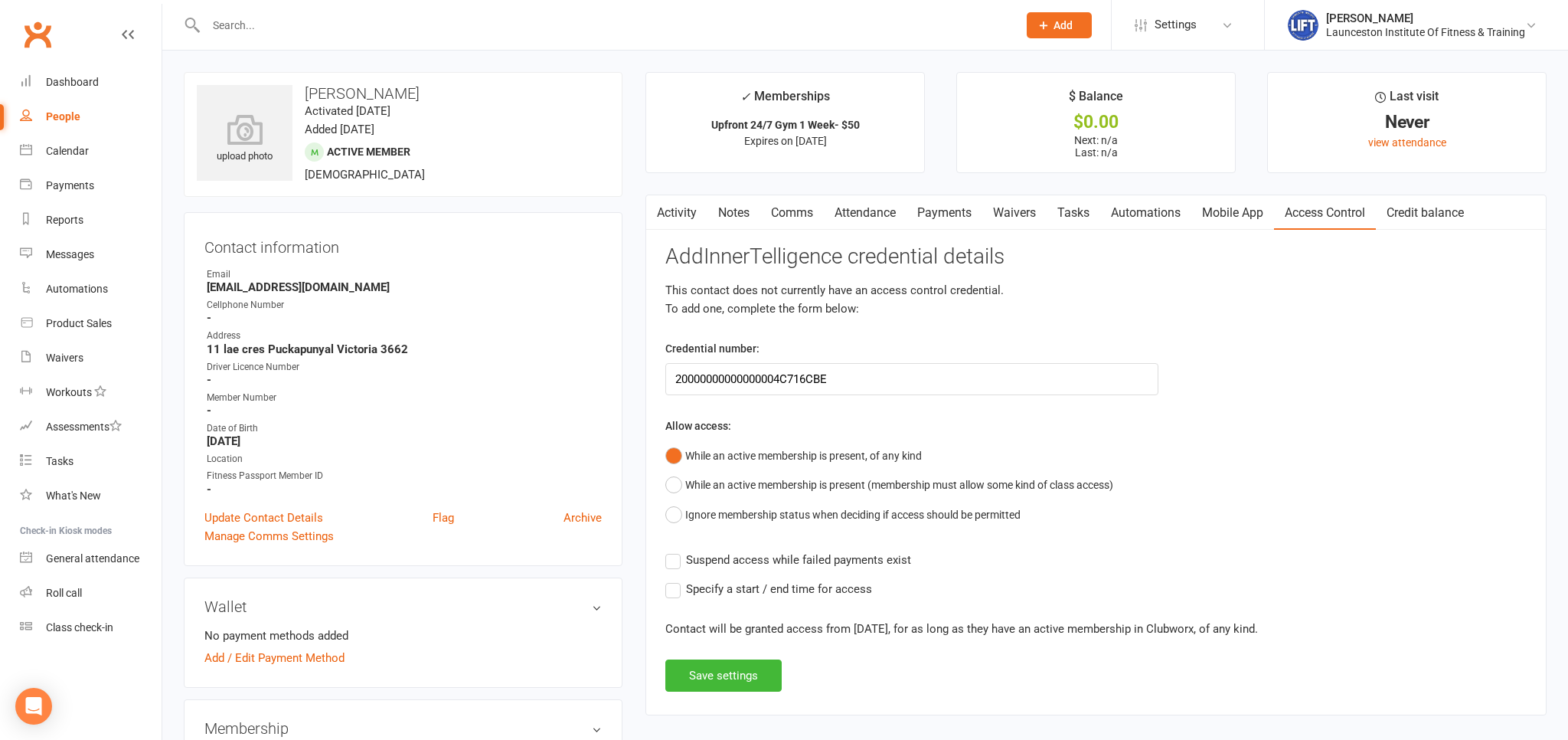
drag, startPoint x: 682, startPoint y: 571, endPoint x: 690, endPoint y: 599, distance: 29.1
click at [682, 571] on div "Add InnerTelligence credential details This contact does not currently have an …" at bounding box center [1095, 468] width 861 height 447
click at [676, 566] on label "Suspend access while failed payments exist" at bounding box center [788, 559] width 246 height 18
click at [676, 551] on input "Suspend access while failed payments exist" at bounding box center [788, 551] width 246 height 0
click at [715, 673] on button "Save settings" at bounding box center [723, 676] width 116 height 32
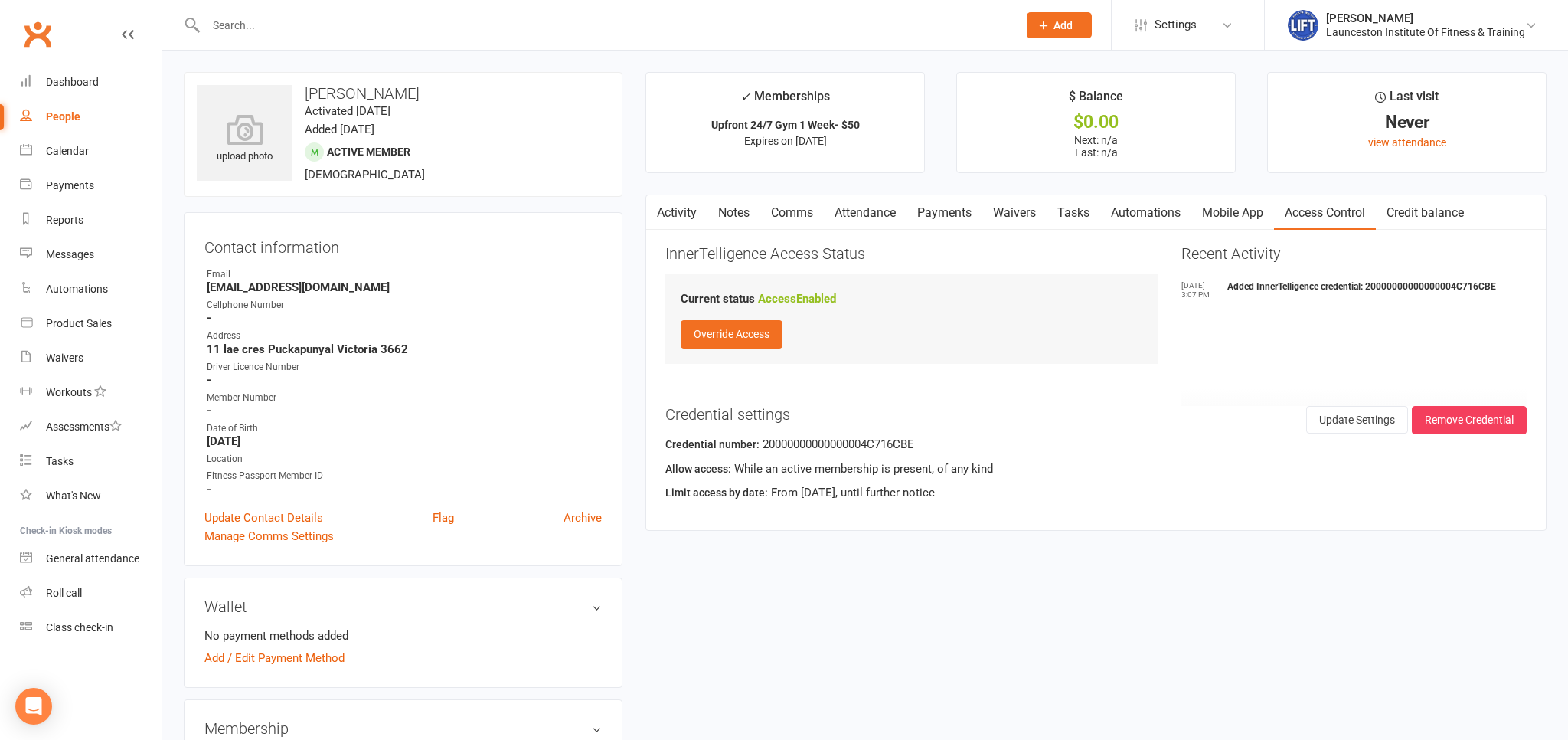
click at [314, 29] on input "text" at bounding box center [604, 25] width 806 height 21
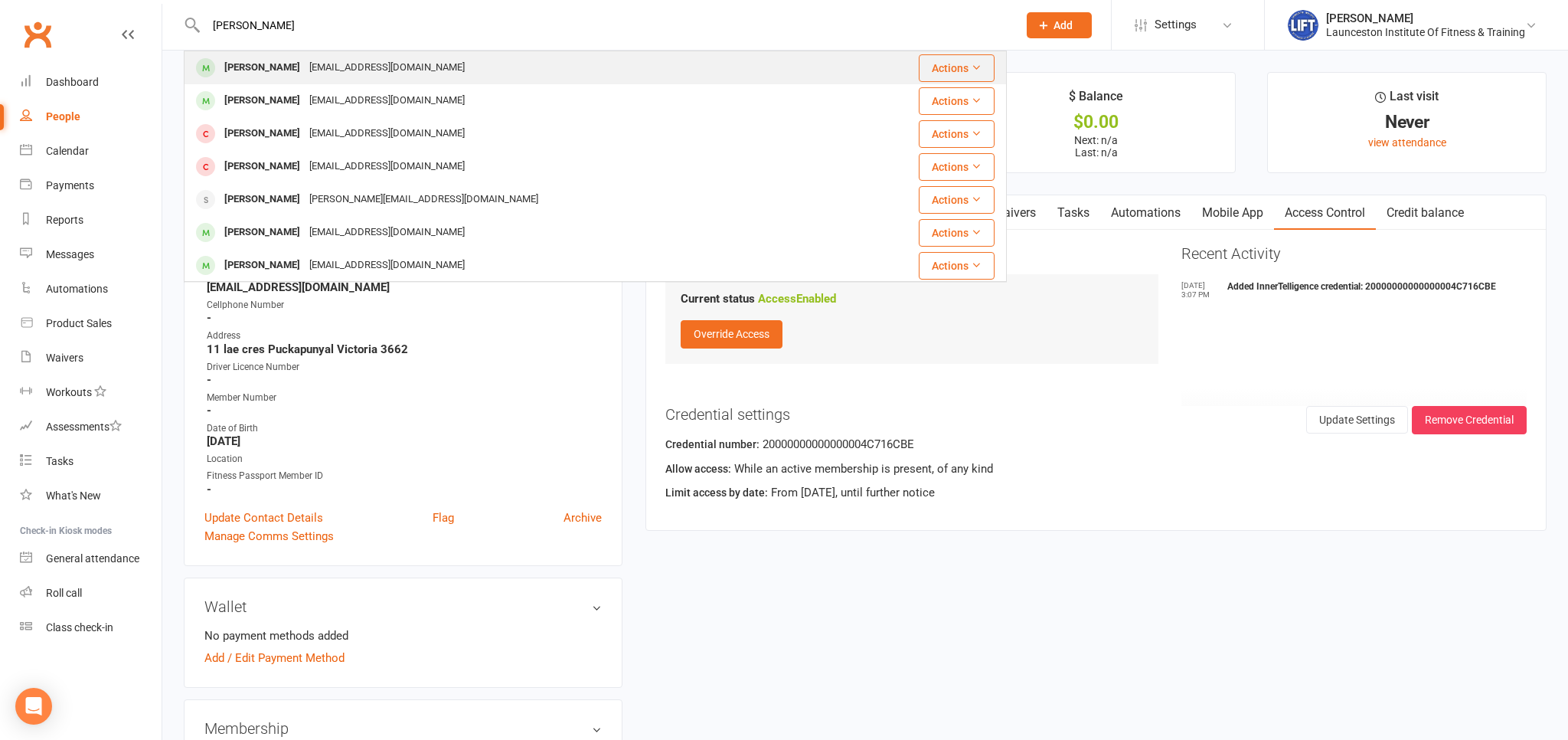
type input "[PERSON_NAME]"
click at [305, 73] on div "[EMAIL_ADDRESS][DOMAIN_NAME]" at bounding box center [387, 68] width 165 height 22
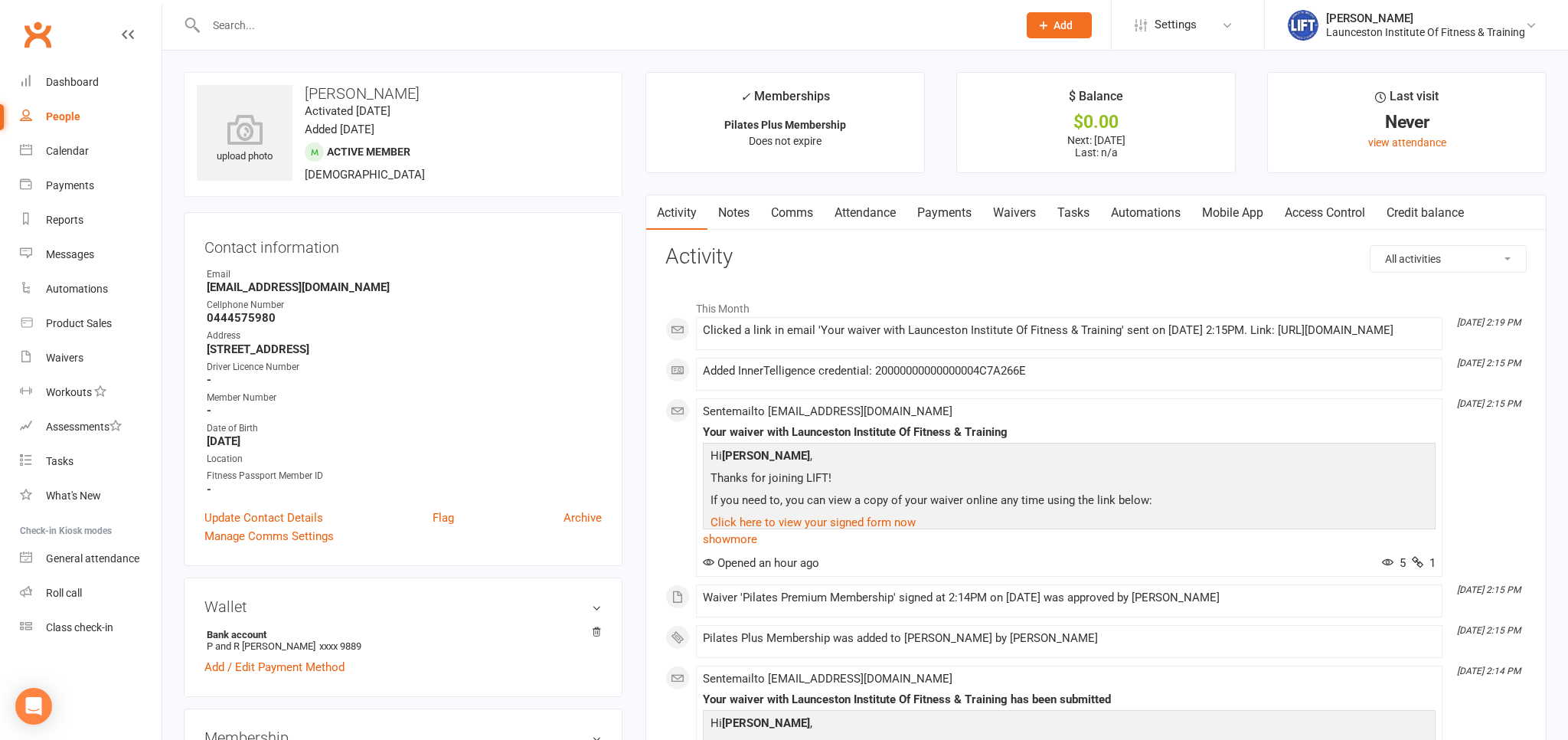
click at [794, 214] on link "Comms" at bounding box center [791, 213] width 64 height 35
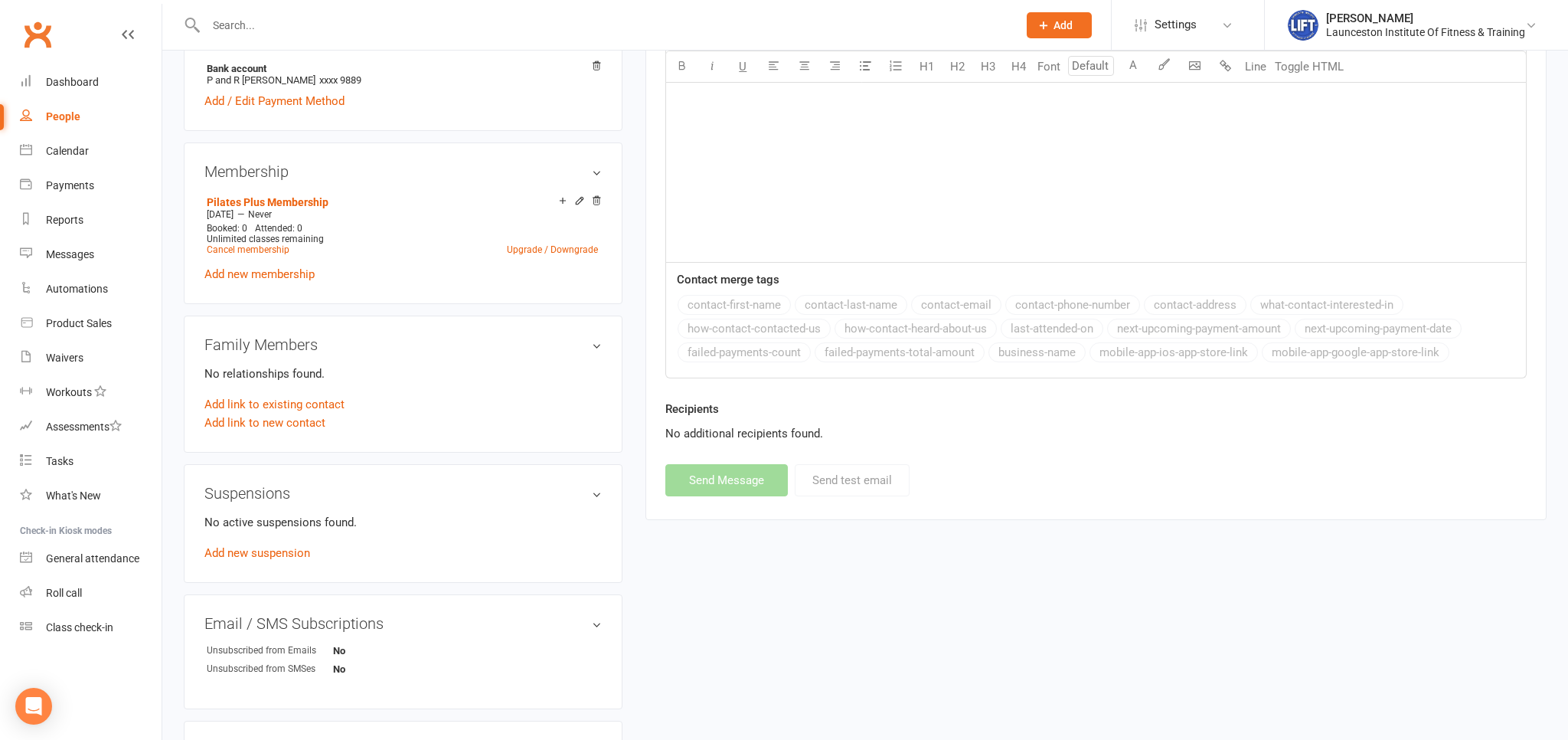
scroll to position [1130, 0]
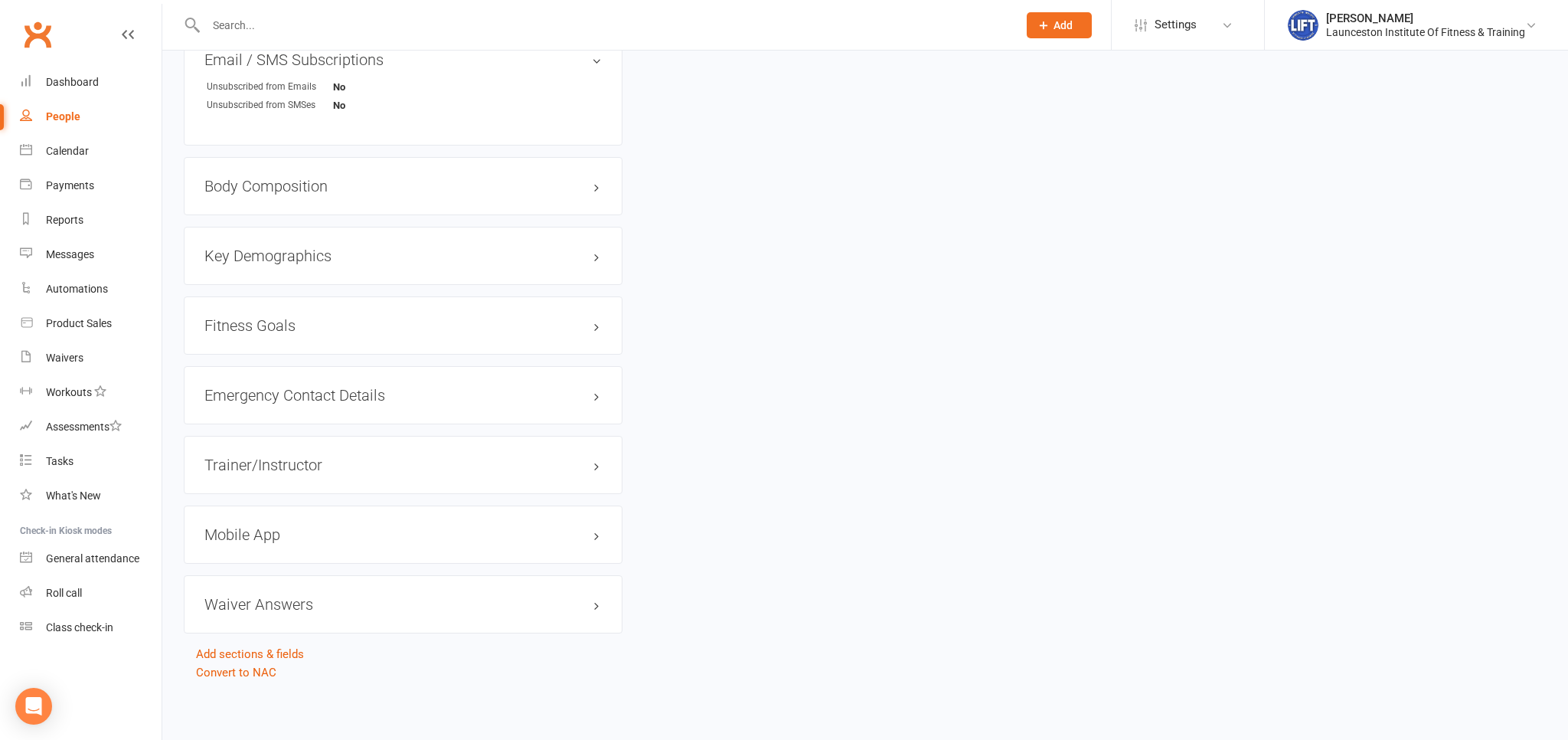
drag, startPoint x: 298, startPoint y: 516, endPoint x: 293, endPoint y: 535, distance: 19.6
click at [298, 516] on div "Mobile App" at bounding box center [403, 535] width 439 height 58
click at [292, 547] on div "Mobile App" at bounding box center [403, 535] width 439 height 58
click at [287, 546] on div "Mobile App" at bounding box center [403, 535] width 439 height 58
click at [281, 544] on div "Mobile App" at bounding box center [403, 535] width 439 height 58
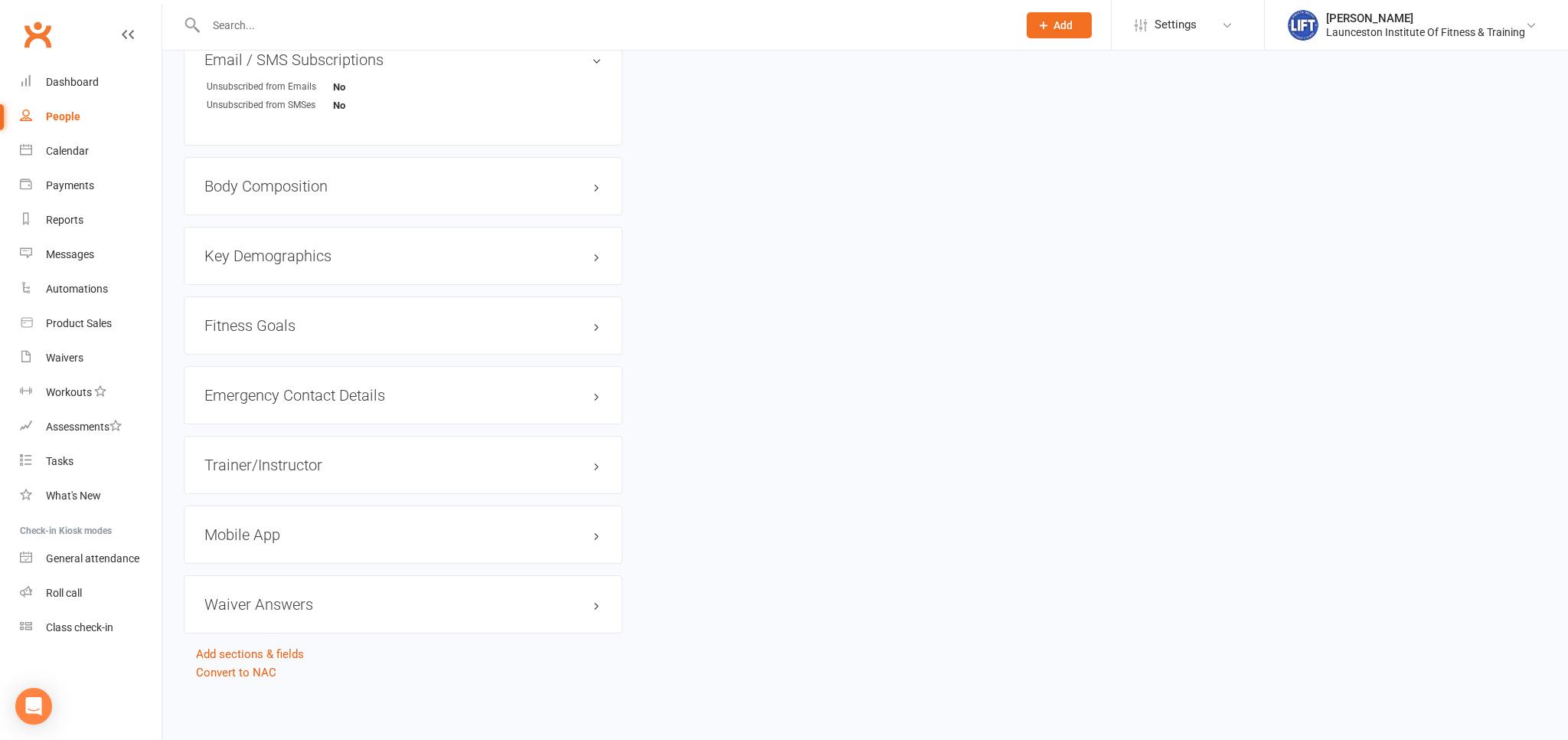
click at [277, 540] on h3 "Mobile App" at bounding box center [403, 534] width 397 height 16
click at [241, 660] on link "Manage Settings" at bounding box center [247, 656] width 86 height 14
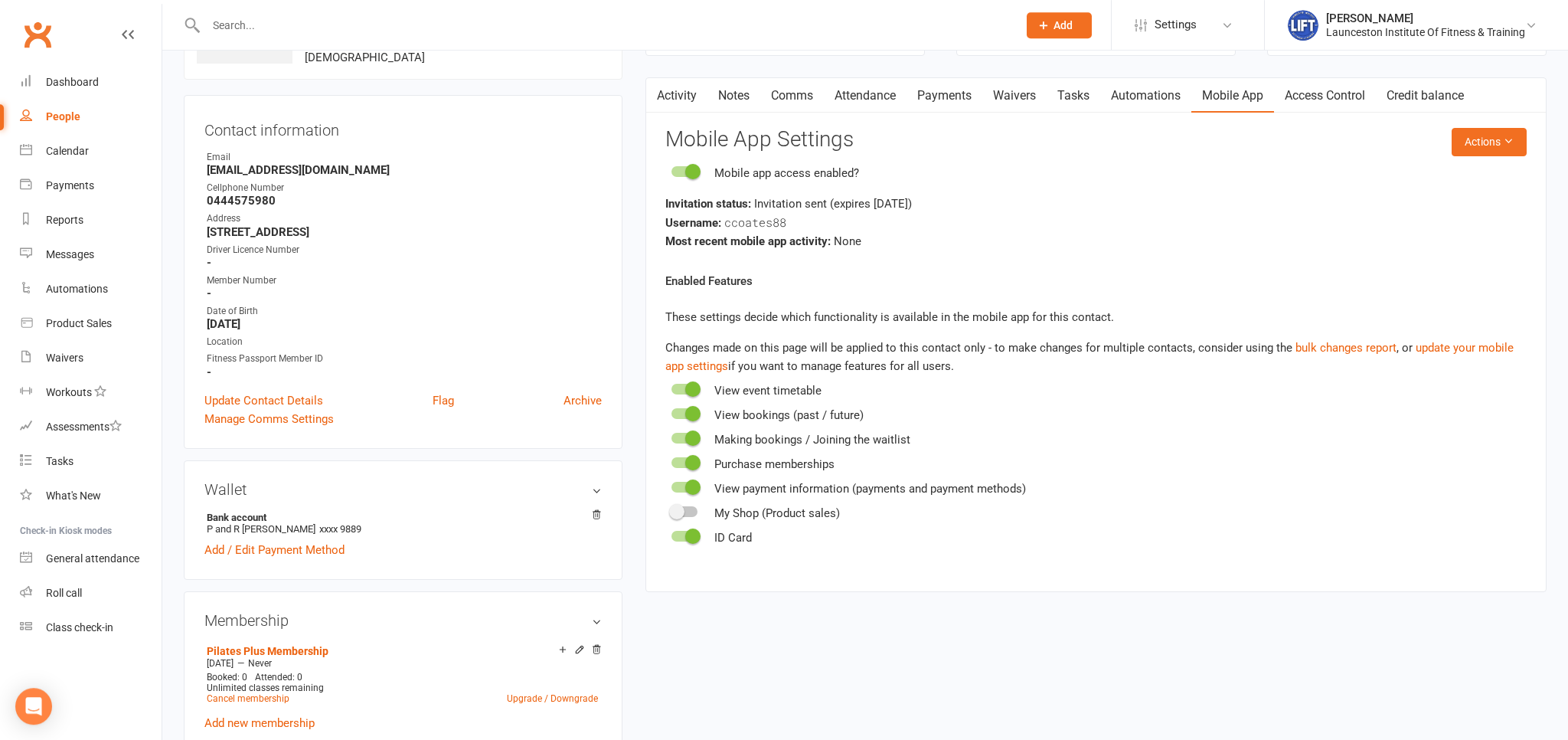
scroll to position [116, 0]
click at [1498, 157] on react-component "Actions Mobile App Settings Mobile app access enabled? Invitation status: Invit…" at bounding box center [1095, 338] width 861 height 419
click at [1495, 146] on button "Actions" at bounding box center [1489, 142] width 75 height 27
click at [1187, 249] on div "Most recent mobile app activity: None" at bounding box center [1095, 241] width 861 height 18
